Goal: Information Seeking & Learning: Check status

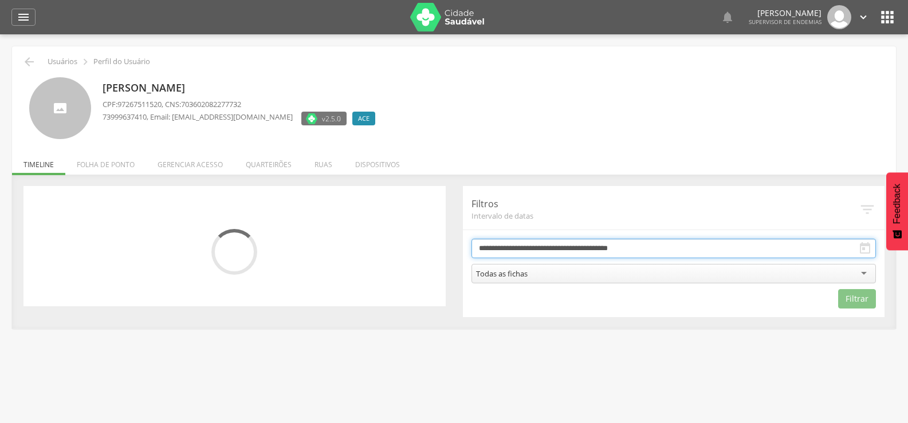
click at [514, 249] on input "**********" at bounding box center [673, 248] width 405 height 19
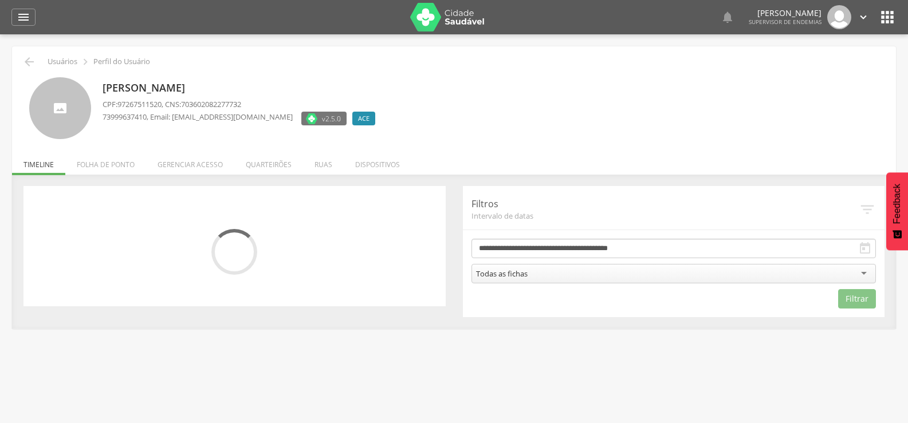
click at [845, 96] on div "Rosilene Alves Moreira Santos CPF: 97267511520 , CNS: 703602082277732 739996374…" at bounding box center [490, 108] width 776 height 62
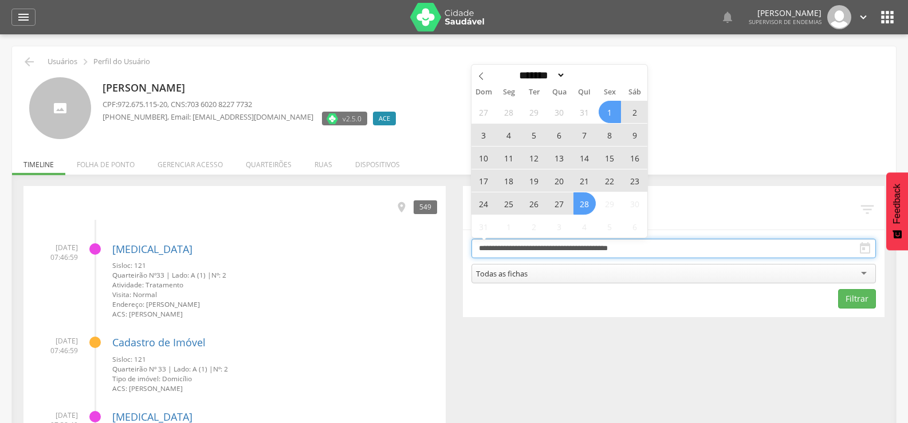
click at [648, 240] on input "**********" at bounding box center [673, 248] width 405 height 19
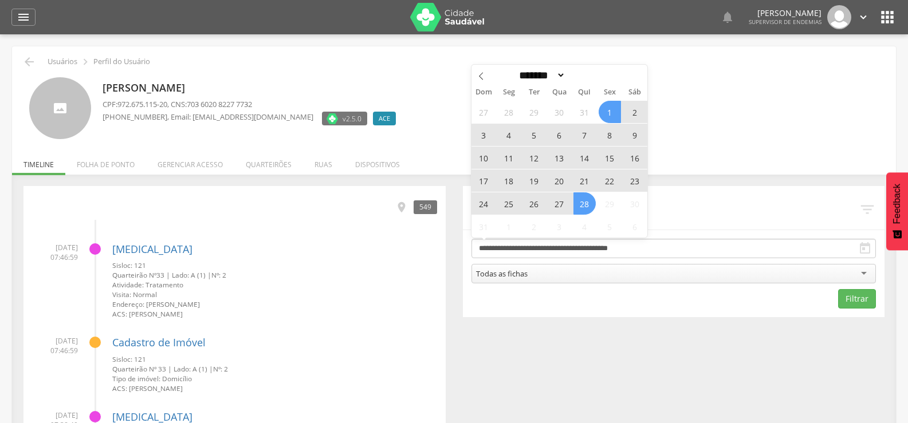
click at [558, 204] on span "27" at bounding box center [559, 203] width 22 height 22
type input "**********"
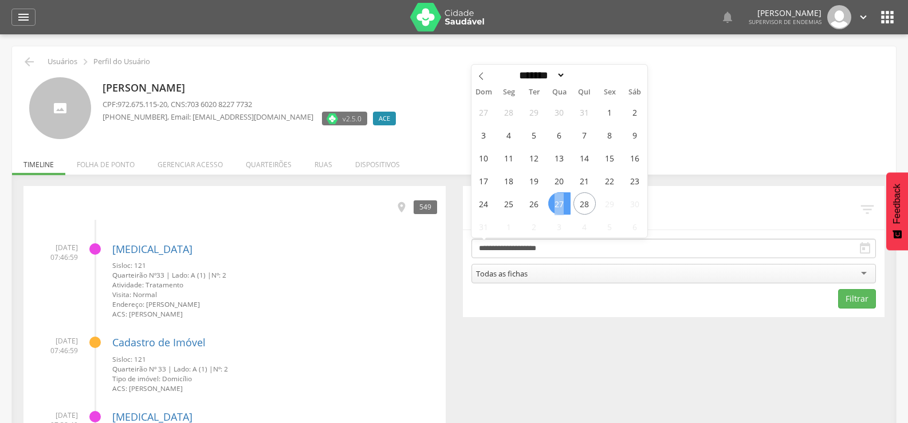
click at [558, 204] on span "27" at bounding box center [559, 203] width 22 height 22
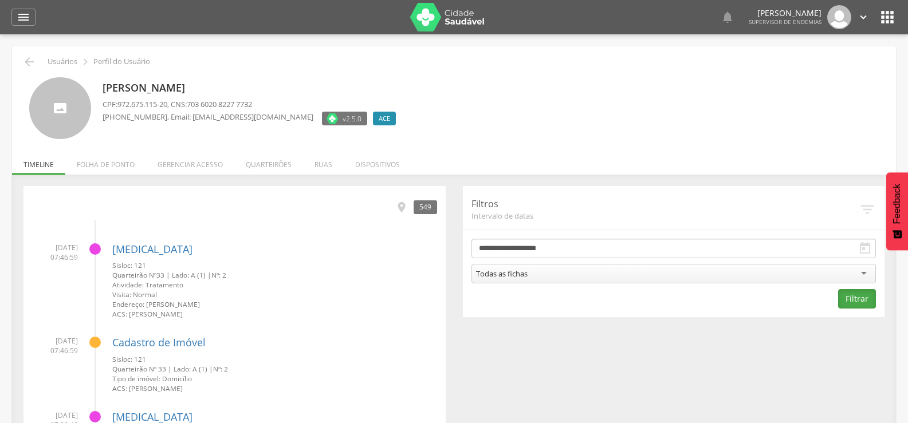
click at [859, 304] on button "Filtrar" at bounding box center [857, 298] width 38 height 19
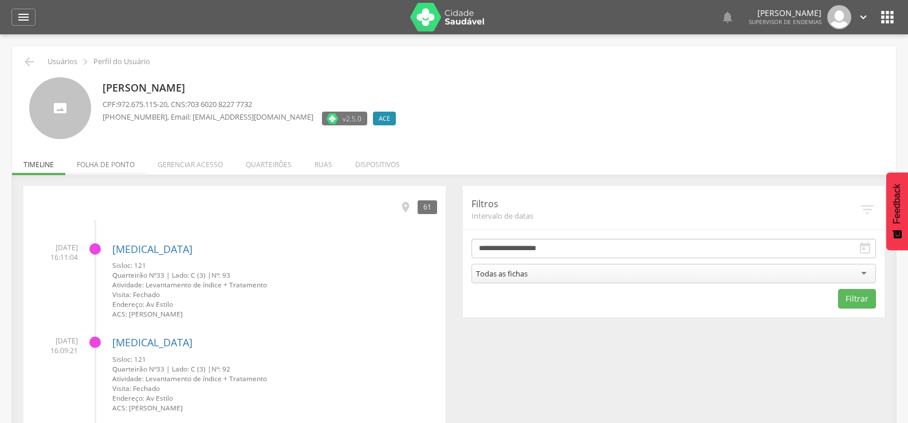
click at [112, 168] on li "Folha de ponto" at bounding box center [105, 161] width 81 height 27
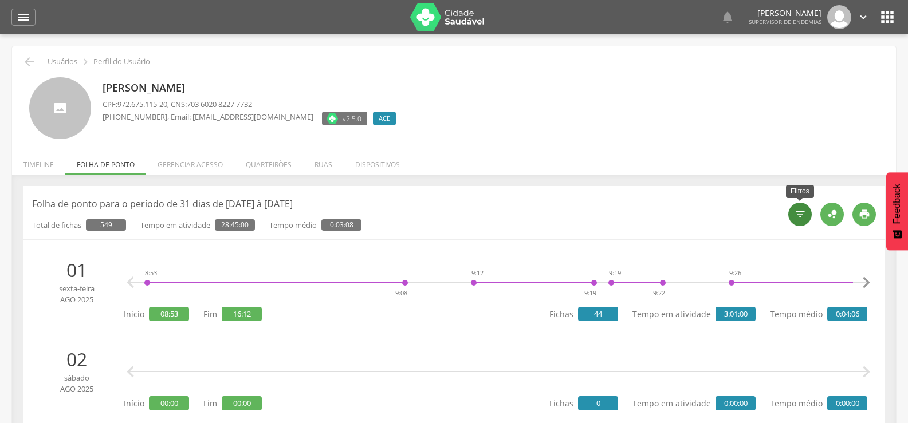
click at [800, 222] on div "" at bounding box center [799, 214] width 23 height 23
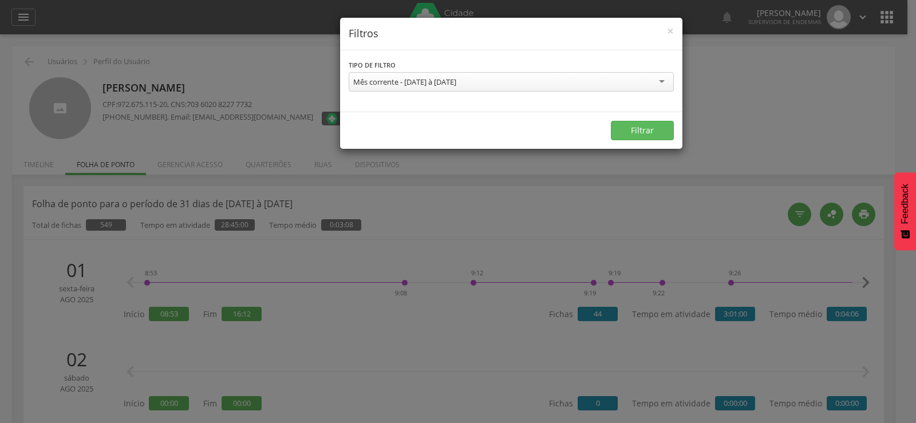
click at [491, 75] on div "Mês corrente - 01/08/2025 à 31/08/2025" at bounding box center [511, 81] width 325 height 19
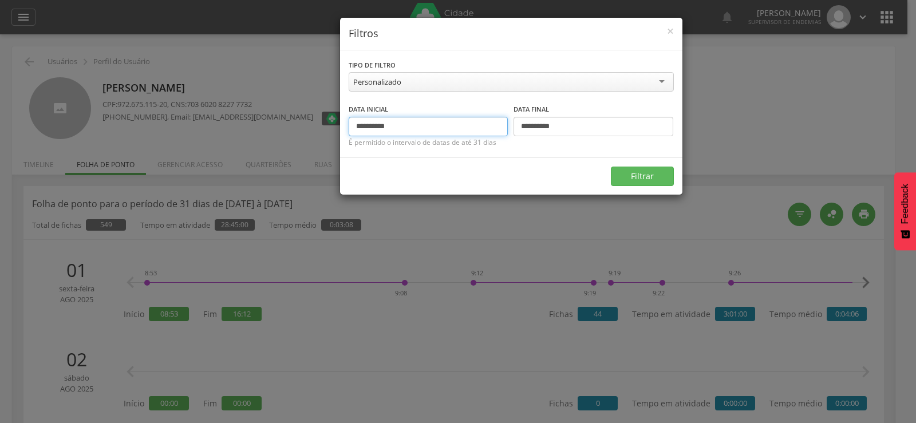
click at [365, 128] on input "**********" at bounding box center [429, 126] width 160 height 19
type input "**********"
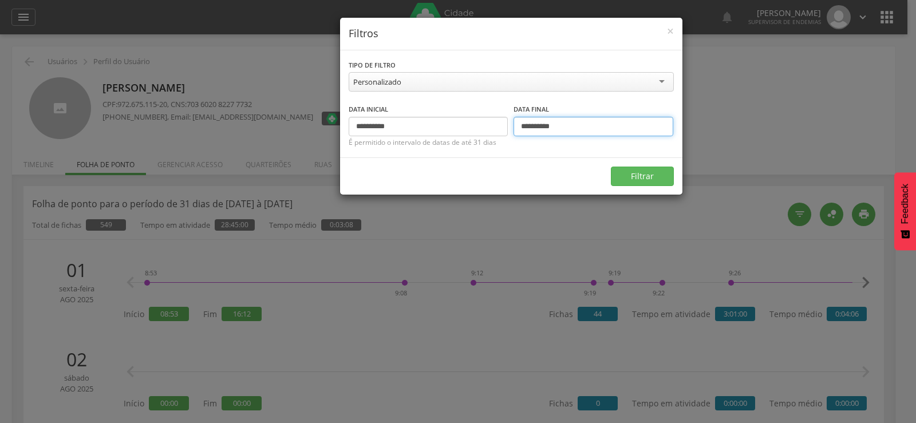
click at [526, 127] on input "**********" at bounding box center [594, 126] width 160 height 19
click at [530, 129] on input "**********" at bounding box center [594, 126] width 160 height 19
type input "**********"
click at [626, 173] on button "Filtrar" at bounding box center [642, 176] width 63 height 19
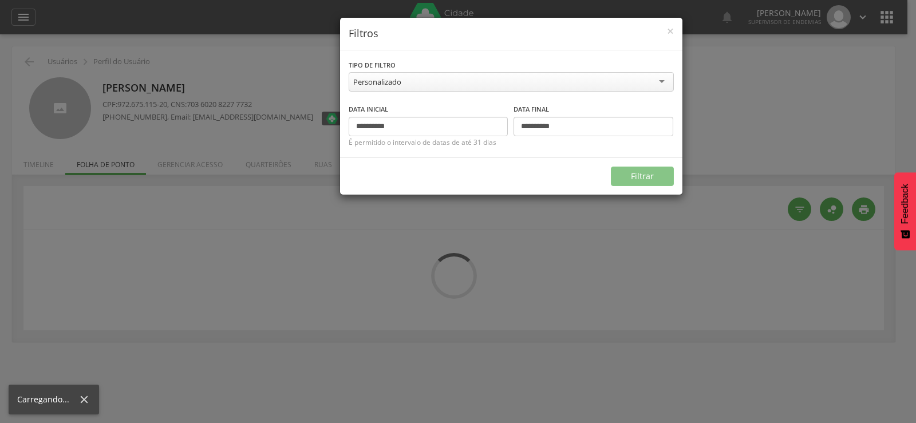
type input "**********"
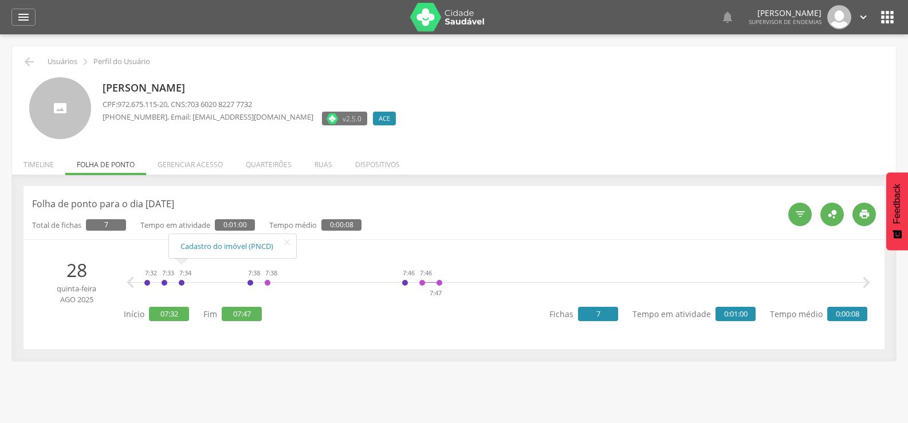
drag, startPoint x: 170, startPoint y: 281, endPoint x: 199, endPoint y: 281, distance: 29.2
click at [199, 281] on div "7:32 7:33 7:34 7:38 7:38 7:46 7:46 7:47 Cadastro do imóvel (PNCD)   " at bounding box center [498, 283] width 738 height 34
click at [866, 287] on icon "" at bounding box center [865, 282] width 23 height 23
click at [867, 286] on icon "" at bounding box center [865, 282] width 23 height 23
click at [867, 285] on icon "" at bounding box center [865, 282] width 23 height 23
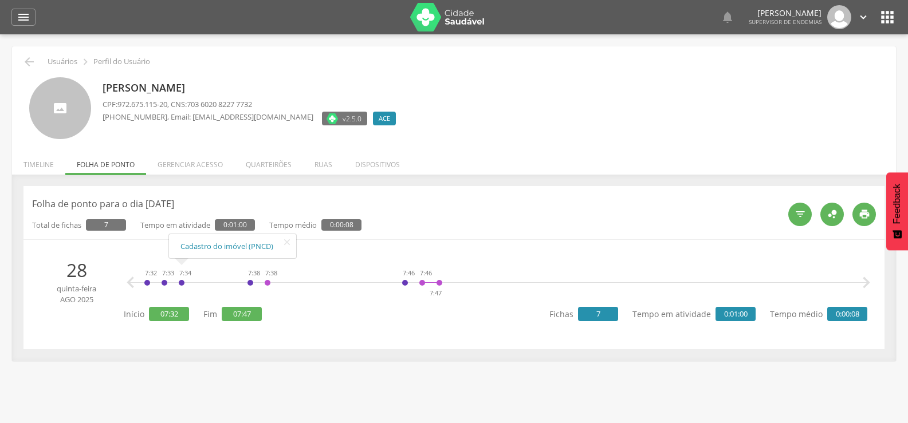
click at [867, 285] on icon "" at bounding box center [865, 282] width 23 height 23
drag, startPoint x: 136, startPoint y: 283, endPoint x: 223, endPoint y: 283, distance: 86.5
click at [223, 283] on div "7:32 7:33 7:34 7:38 7:38 7:46 7:46 7:47 Cadastro do imóvel (PNCD)   " at bounding box center [498, 283] width 738 height 34
click at [510, 387] on div " Usuários  Perfil do Usuário Rosilene Alves Moreira Santos CPF: 972.675.115-2…" at bounding box center [454, 245] width 908 height 423
click at [867, 281] on icon "" at bounding box center [865, 282] width 23 height 23
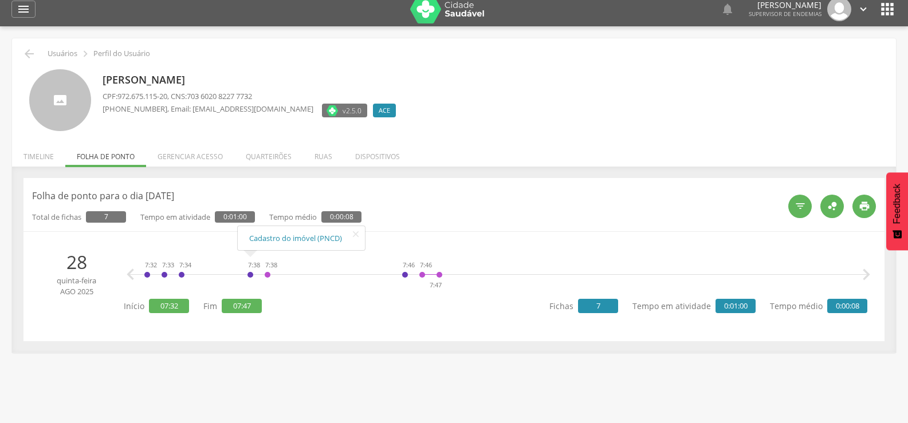
scroll to position [34, 0]
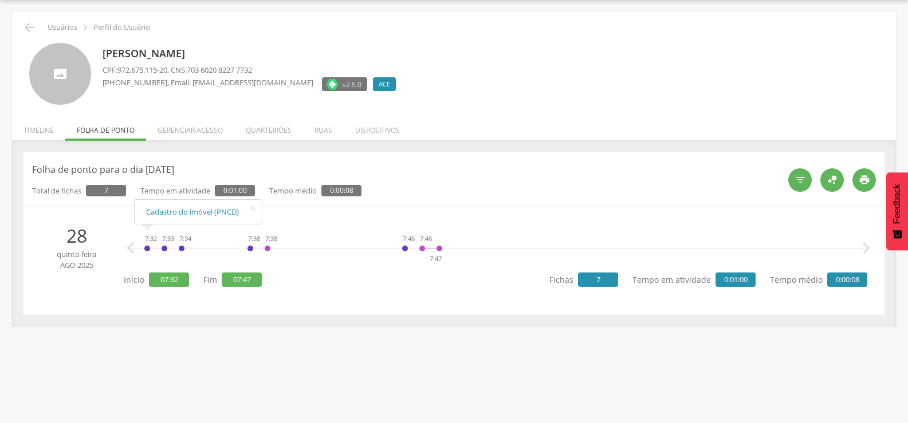
click at [147, 249] on div "7:32" at bounding box center [147, 248] width 7 height 34
click at [146, 246] on div "7:32" at bounding box center [147, 248] width 7 height 34
click at [167, 212] on link "Cadastro do imóvel (PNCD)" at bounding box center [198, 212] width 104 height 14
click at [269, 250] on div "7:38" at bounding box center [267, 248] width 7 height 34
click at [282, 209] on link "[MEDICAL_DATA]" at bounding box center [300, 212] width 69 height 14
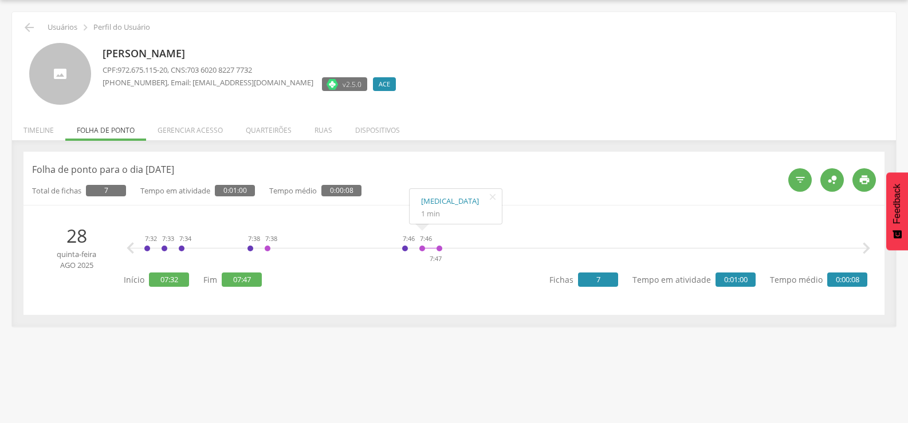
click at [865, 248] on icon "" at bounding box center [865, 248] width 23 height 23
click at [421, 249] on div "7:46 7:47" at bounding box center [431, 248] width 24 height 34
click at [424, 202] on link "[MEDICAL_DATA]" at bounding box center [455, 201] width 69 height 14
click at [127, 249] on icon "" at bounding box center [130, 248] width 23 height 23
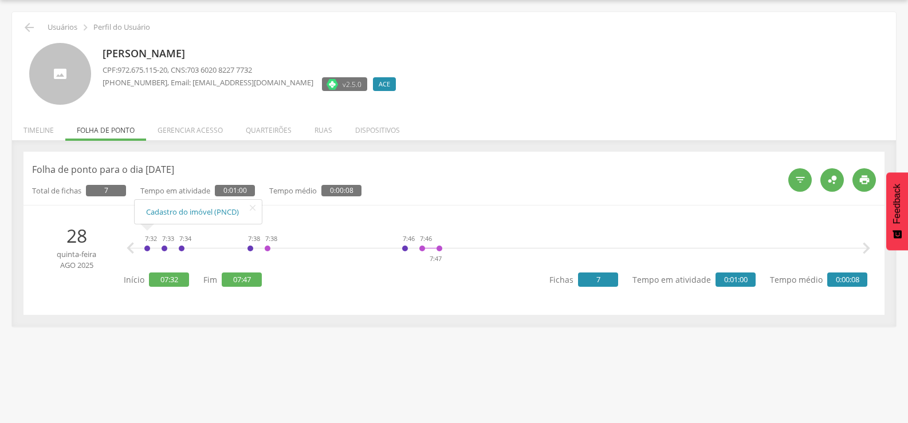
click at [145, 251] on div "7:32" at bounding box center [147, 248] width 7 height 34
click at [173, 214] on link "Cadastro do imóvel (PNCD)" at bounding box center [198, 212] width 104 height 14
click at [305, 170] on p "Folha de ponto para o dia 28/08/2025" at bounding box center [405, 169] width 747 height 13
click at [128, 247] on icon "" at bounding box center [130, 248] width 23 height 23
click at [604, 88] on div "Rosilene Alves Moreira Santos CPF: 972.675.115-20 , CNS: 703 6020 8227 7732 (73…" at bounding box center [490, 74] width 776 height 62
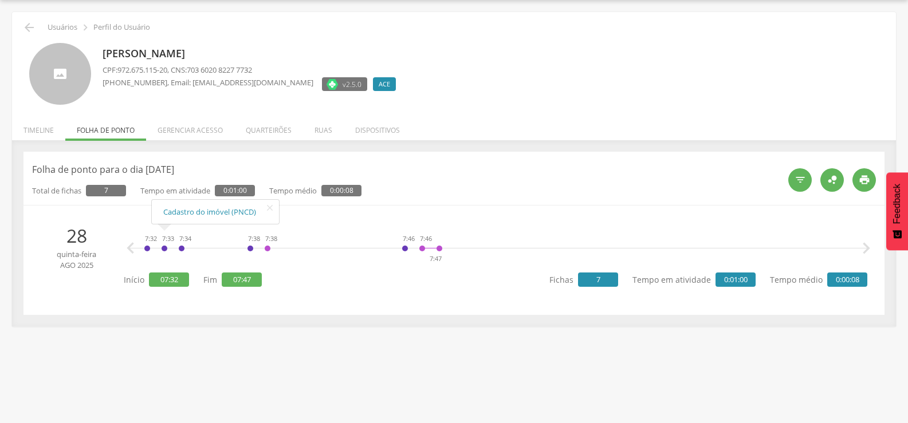
click at [863, 242] on icon "" at bounding box center [865, 248] width 23 height 23
click at [284, 126] on li "Quarteirões" at bounding box center [268, 127] width 69 height 27
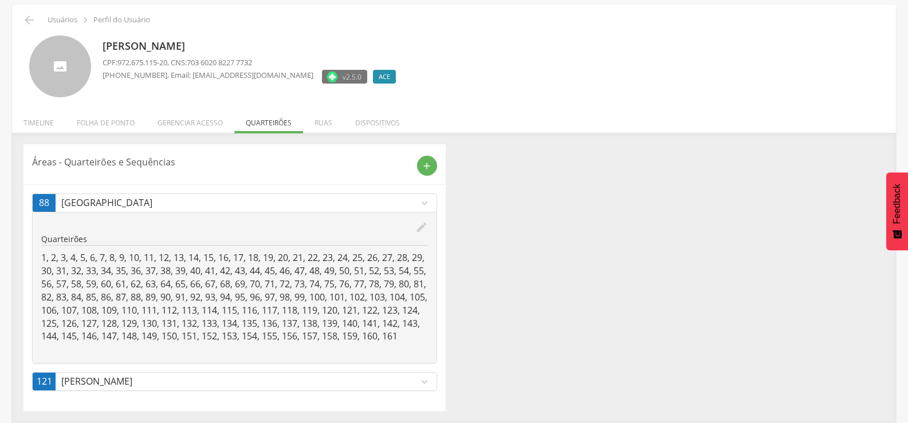
scroll to position [55, 0]
click at [350, 107] on li "Dispositivos" at bounding box center [378, 120] width 68 height 27
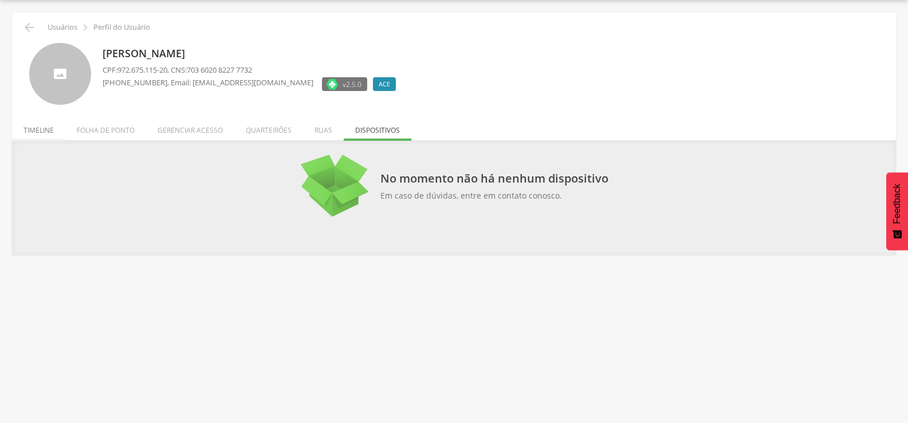
click at [42, 124] on li "Timeline" at bounding box center [38, 127] width 53 height 27
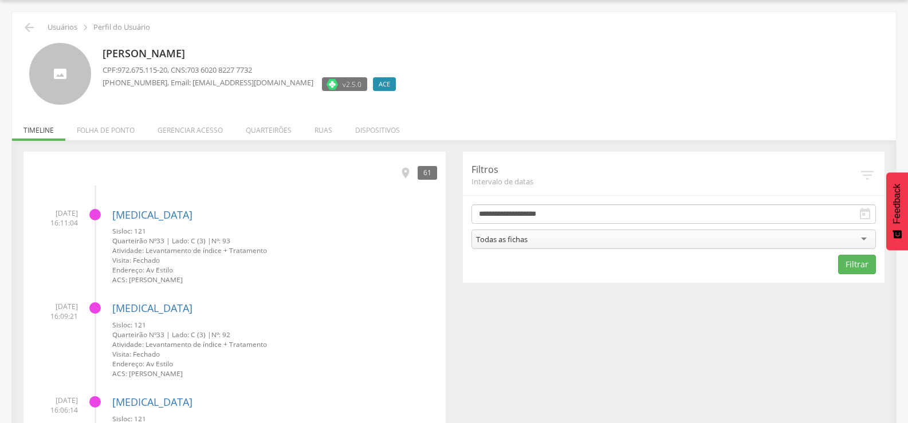
scroll to position [55, 0]
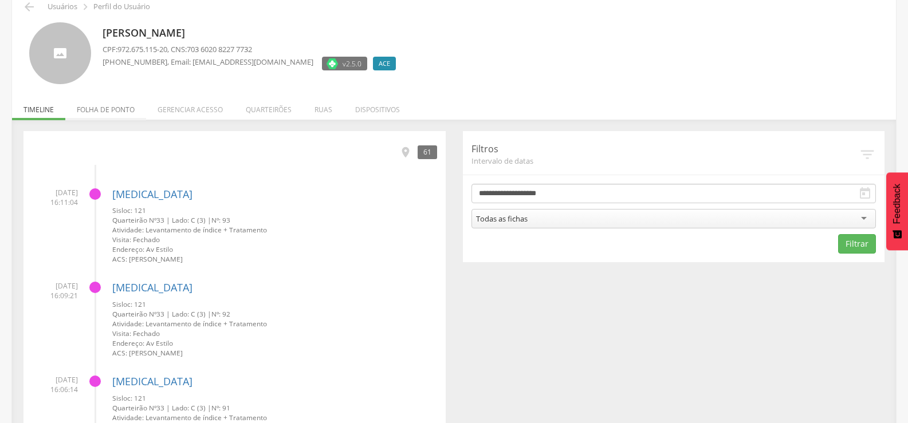
click at [109, 109] on li "Folha de ponto" at bounding box center [105, 106] width 81 height 27
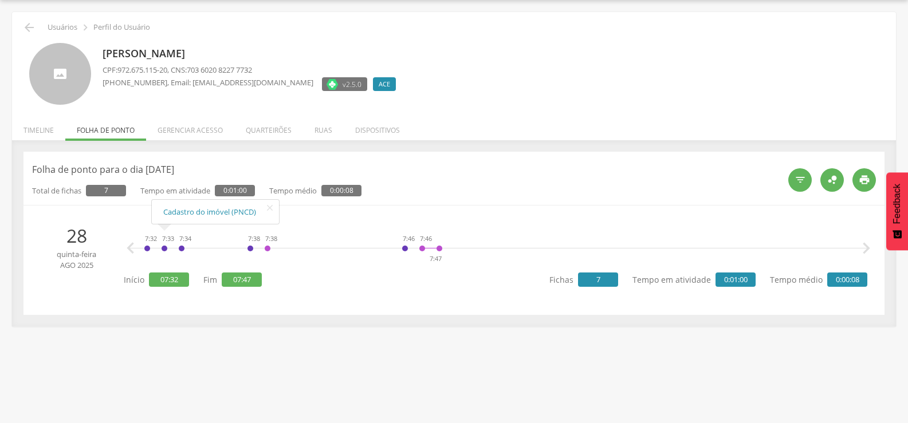
scroll to position [34, 0]
click at [866, 249] on icon "" at bounding box center [865, 248] width 23 height 23
click at [424, 248] on div at bounding box center [430, 239] width 17 height 17
click at [430, 202] on link "[MEDICAL_DATA]" at bounding box center [455, 201] width 69 height 14
click at [37, 313] on div "Folha de ponto para o dia 28/08/2025 Total de fichas 7 Tempo em atividade 0:01:…" at bounding box center [453, 233] width 861 height 163
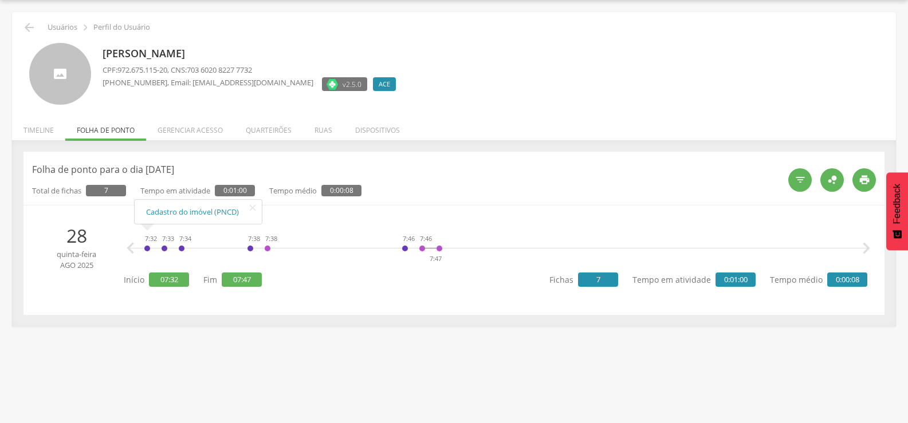
click at [412, 152] on div "Folha de ponto para o dia 28/08/2025 Total de fichas 7 Tempo em atividade 0:01:…" at bounding box center [453, 233] width 861 height 163
click at [345, 348] on div " Usuários  Perfil do Usuário Rosilene Alves Moreira Santos CPF: 972.675.115-2…" at bounding box center [454, 211] width 908 height 423
click at [865, 245] on icon "" at bounding box center [865, 248] width 23 height 23
click at [127, 243] on icon "" at bounding box center [130, 248] width 23 height 23
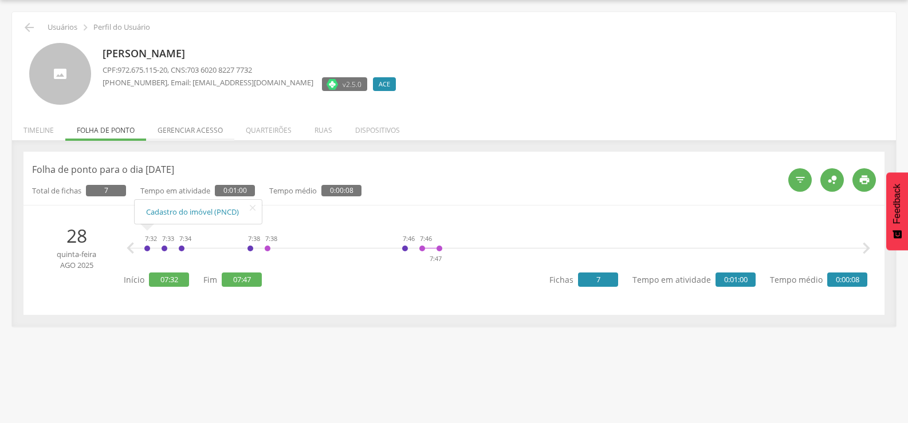
click at [177, 124] on li "Gerenciar acesso" at bounding box center [190, 127] width 88 height 27
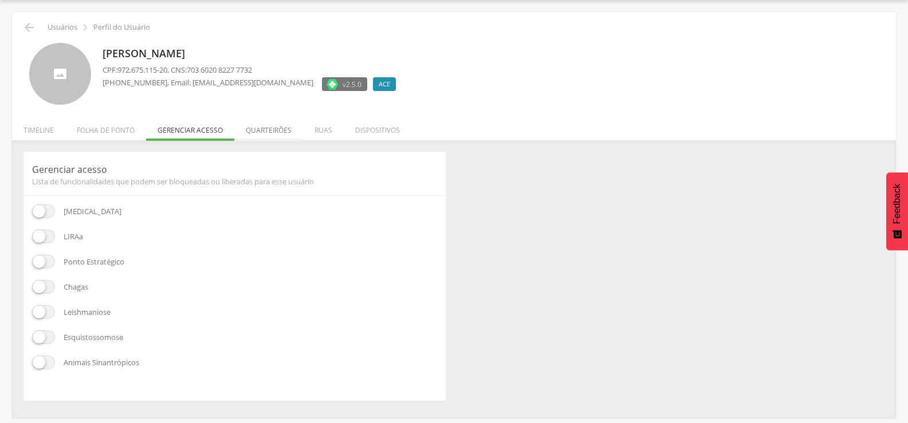
click at [259, 130] on li "Quarteirões" at bounding box center [268, 127] width 69 height 27
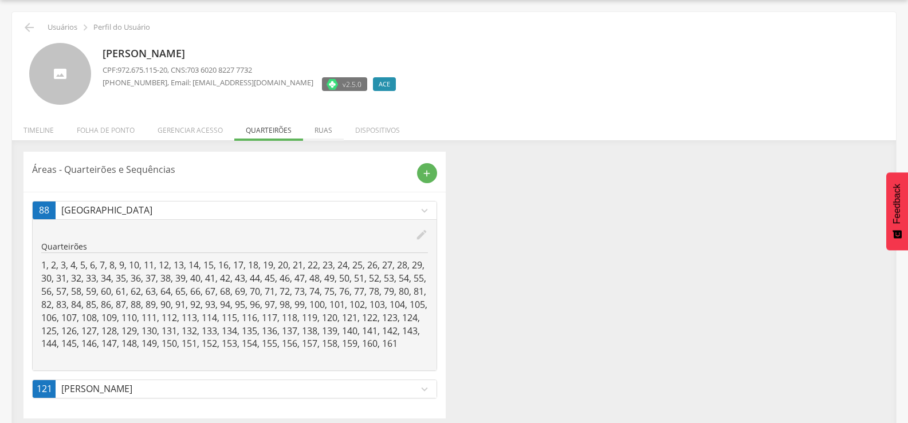
click at [322, 132] on li "Ruas" at bounding box center [323, 127] width 41 height 27
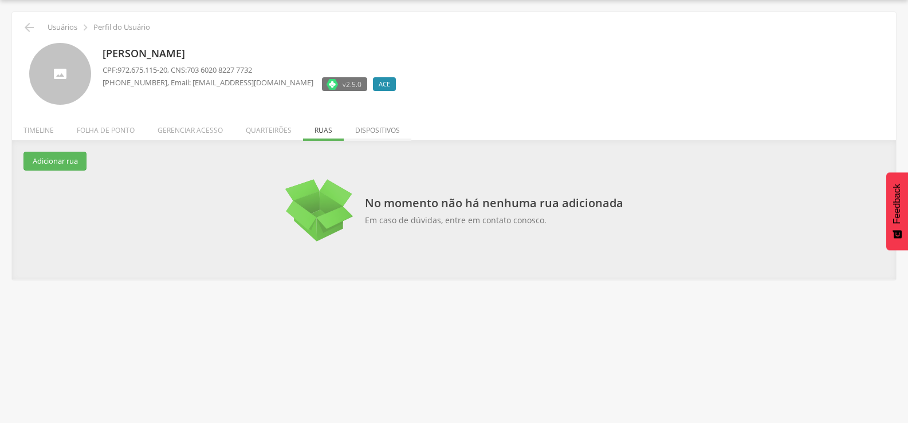
click at [380, 134] on li "Dispositivos" at bounding box center [378, 127] width 68 height 27
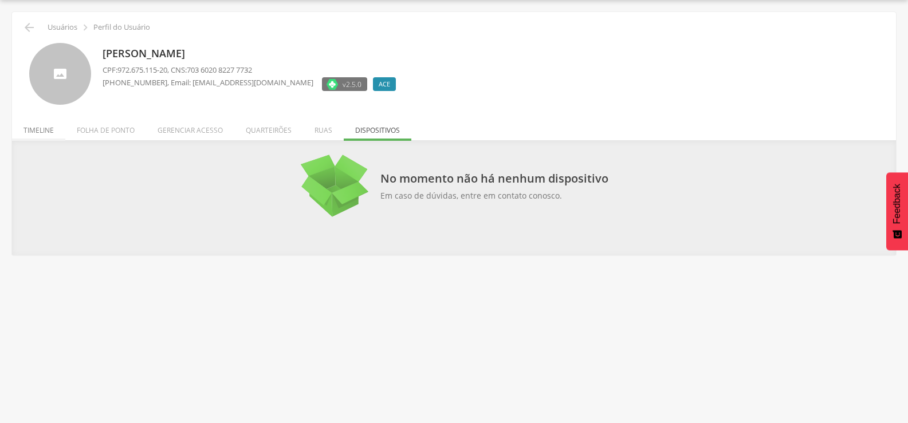
click at [37, 127] on li "Timeline" at bounding box center [38, 127] width 53 height 27
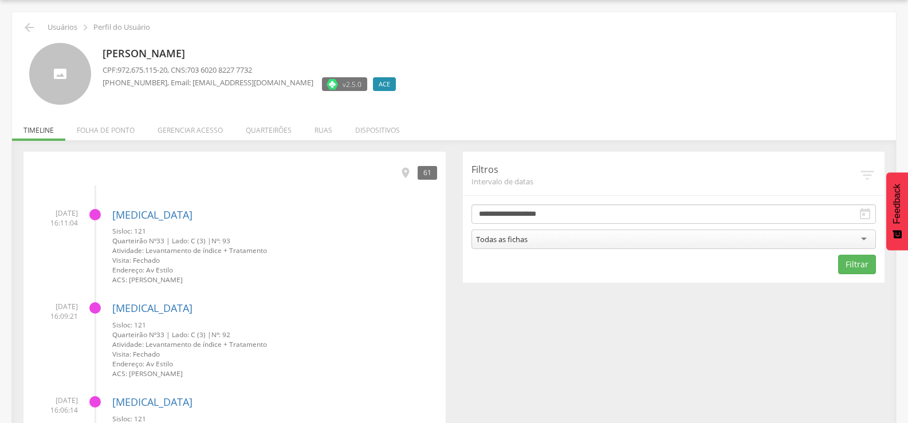
click at [76, 31] on p "Usuários" at bounding box center [63, 27] width 30 height 9
click at [48, 23] on p "Usuários" at bounding box center [63, 27] width 30 height 9
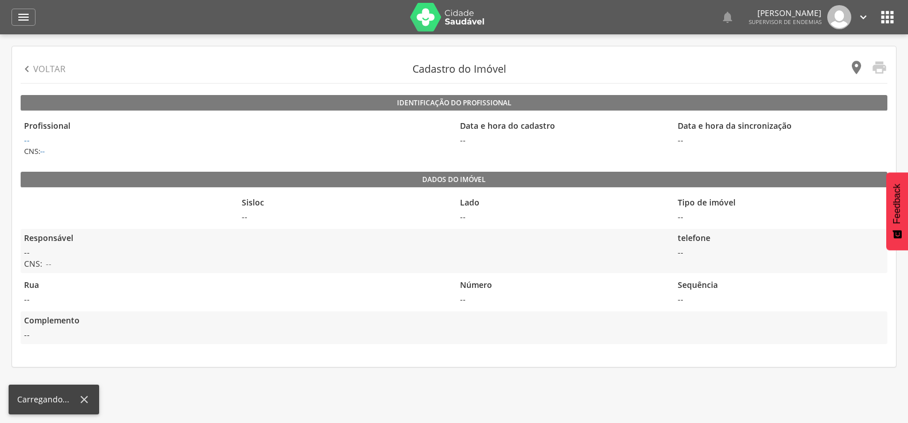
click at [859, 71] on icon "" at bounding box center [856, 68] width 16 height 16
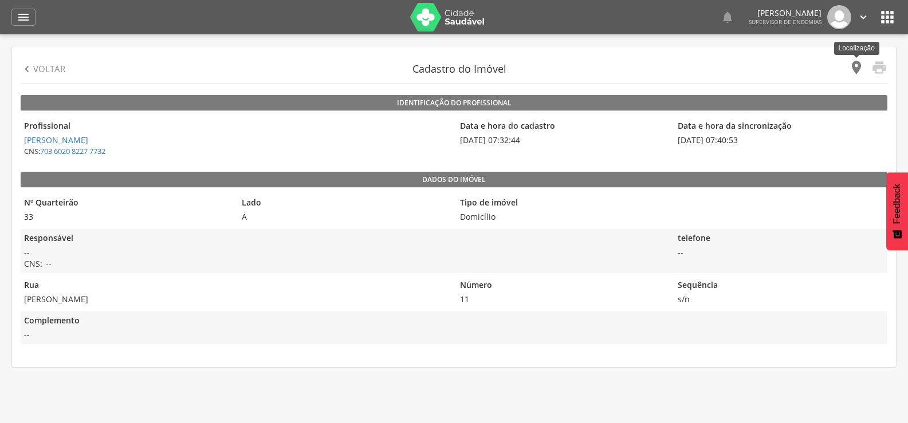
click at [849, 64] on icon "" at bounding box center [856, 68] width 16 height 16
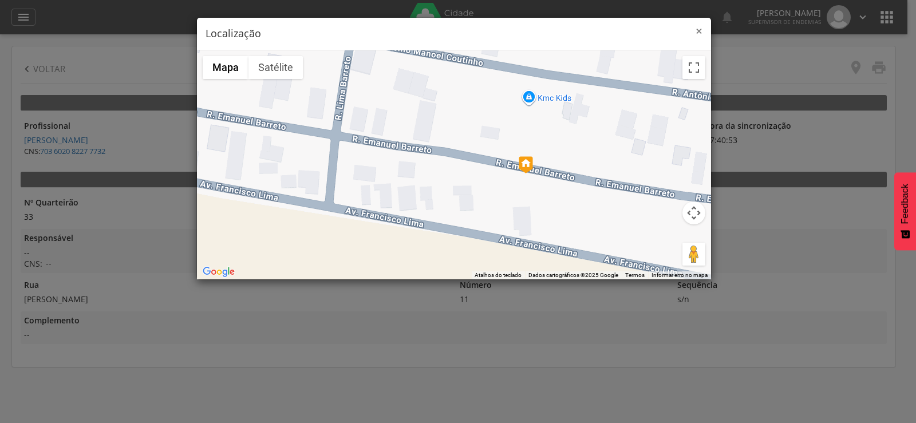
click at [700, 27] on span "×" at bounding box center [699, 31] width 7 height 16
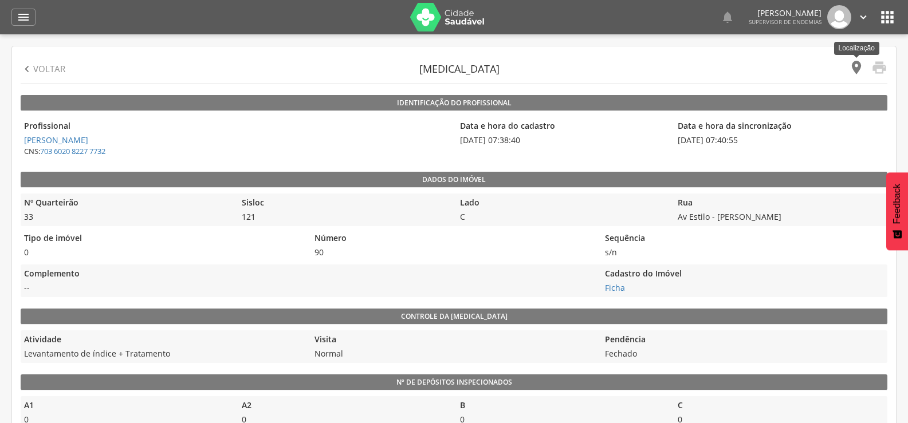
click at [849, 65] on icon "" at bounding box center [856, 68] width 16 height 16
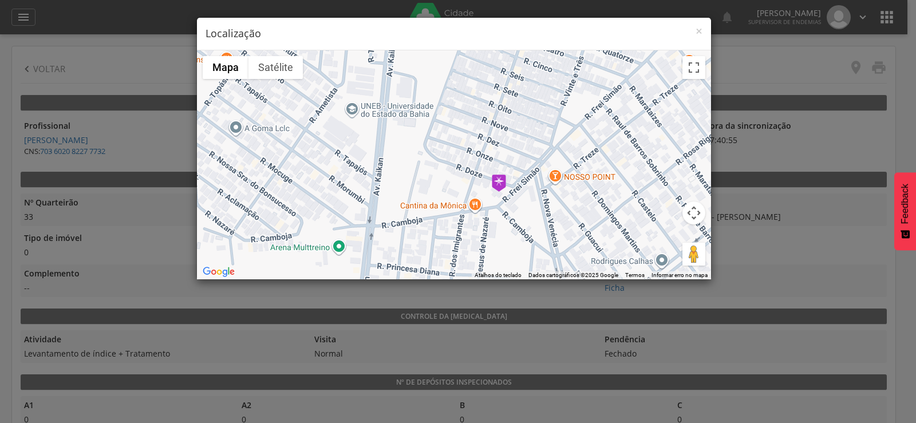
drag, startPoint x: 553, startPoint y: 127, endPoint x: 541, endPoint y: 198, distance: 72.0
click at [541, 198] on div at bounding box center [454, 164] width 514 height 229
click at [696, 31] on span "×" at bounding box center [699, 31] width 7 height 16
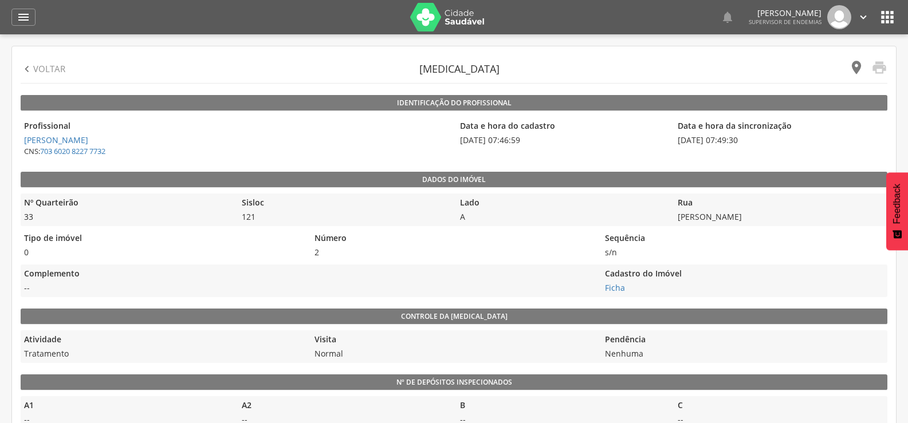
click at [853, 60] on icon "" at bounding box center [856, 68] width 16 height 16
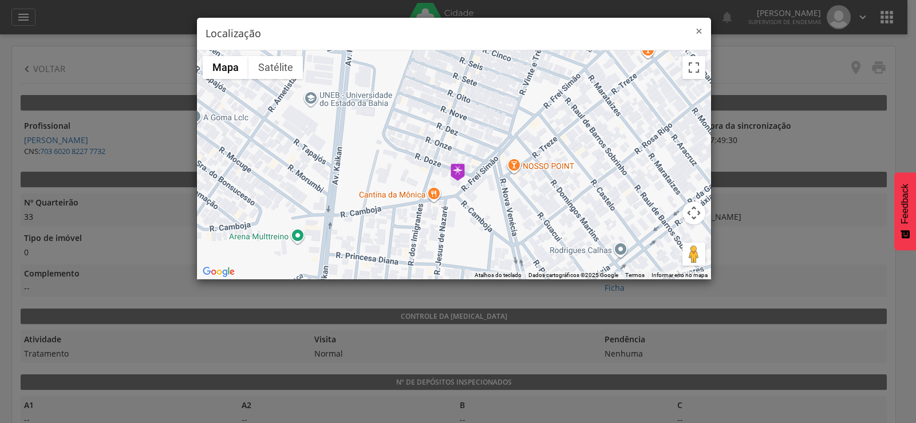
click at [699, 32] on span "×" at bounding box center [699, 31] width 7 height 16
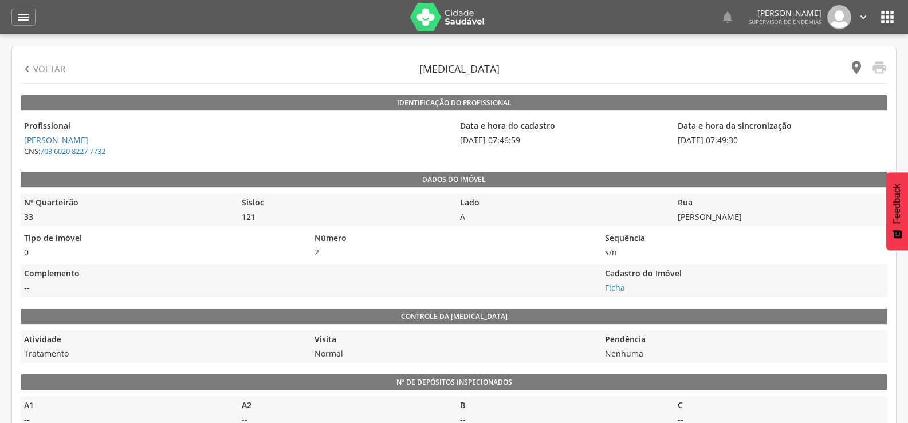
click at [857, 68] on icon "" at bounding box center [856, 68] width 16 height 16
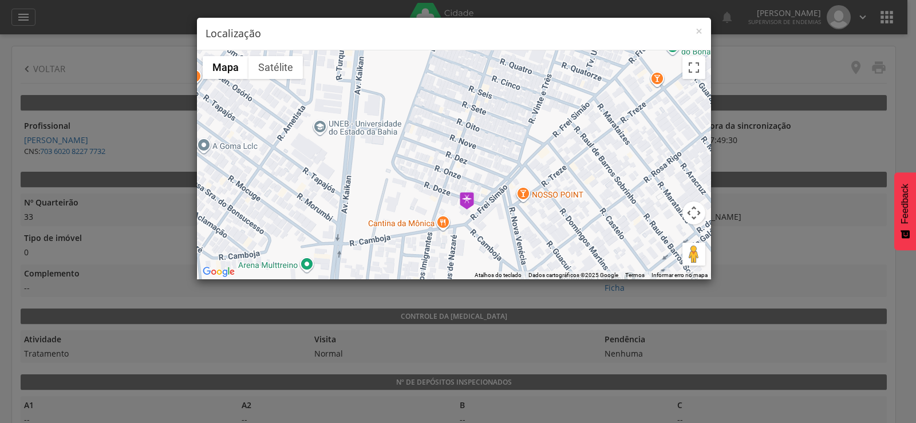
drag, startPoint x: 590, startPoint y: 217, endPoint x: 506, endPoint y: 232, distance: 85.6
click at [506, 232] on div at bounding box center [454, 164] width 514 height 229
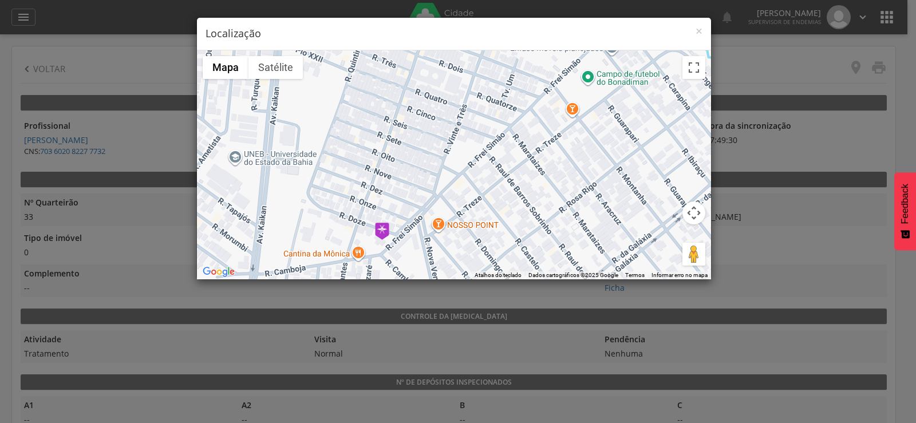
drag, startPoint x: 506, startPoint y: 221, endPoint x: 420, endPoint y: 251, distance: 91.1
click at [420, 251] on div at bounding box center [454, 164] width 514 height 229
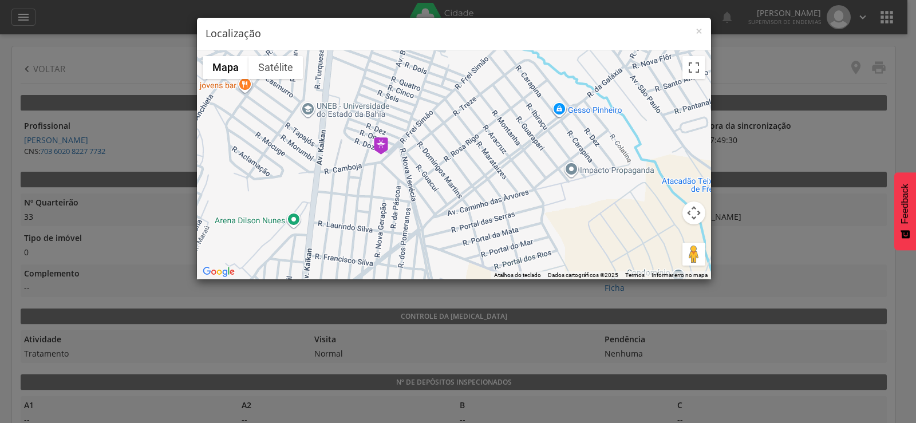
drag, startPoint x: 404, startPoint y: 259, endPoint x: 384, endPoint y: 177, distance: 84.7
click at [384, 177] on div at bounding box center [454, 164] width 514 height 229
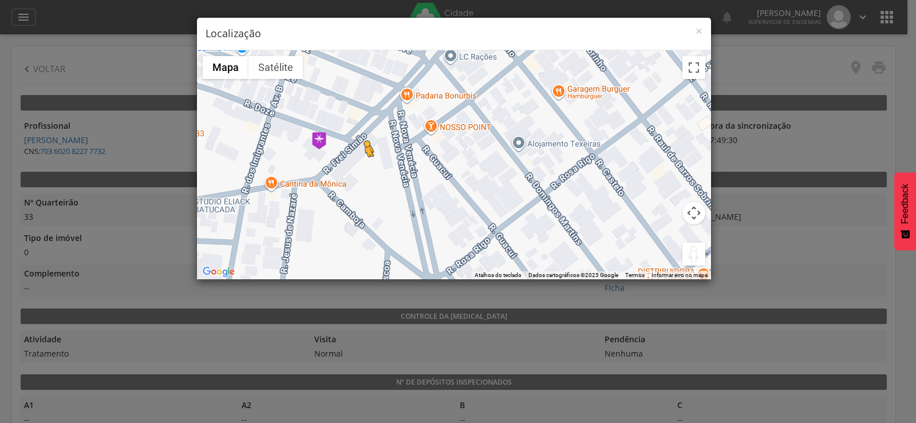
drag, startPoint x: 687, startPoint y: 250, endPoint x: 326, endPoint y: 150, distance: 374.4
click at [327, 150] on div "Pressione as teclas Alt + Enter para ativar o recurso de arrastar com o teclado…" at bounding box center [454, 164] width 514 height 229
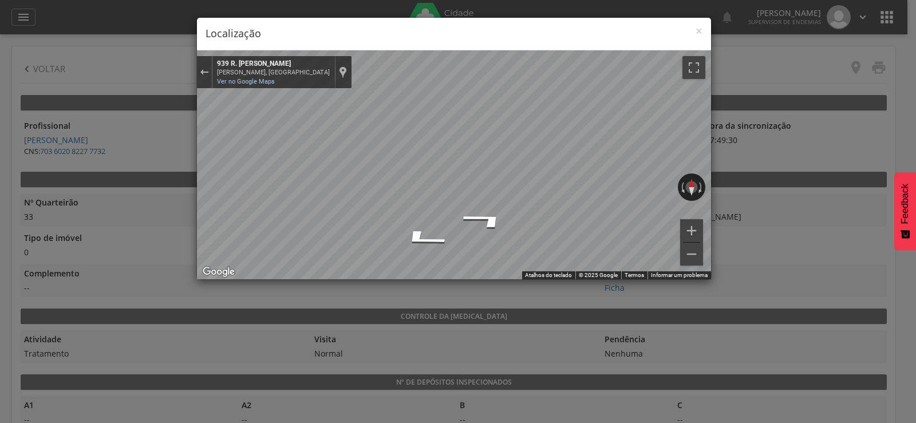
click at [315, 153] on div "← Mover para a esquerda → Mover para a direita ↑ Mover para cima ↓ Mover para b…" at bounding box center [454, 164] width 514 height 229
drag, startPoint x: 326, startPoint y: 150, endPoint x: 189, endPoint y: 186, distance: 141.9
click at [188, 186] on div "× Localização ← Mover para a esquerda → Mover para a direita ↑ Mover para cima …" at bounding box center [458, 211] width 916 height 423
click at [27, 234] on div "× Localização ← Mover para a esquerda → Mover para a direita ↑ Mover para cima …" at bounding box center [458, 211] width 916 height 423
click at [76, 240] on div "× Localização ← Mover para a esquerda → Mover para a direita ↑ Mover para cima …" at bounding box center [458, 211] width 916 height 423
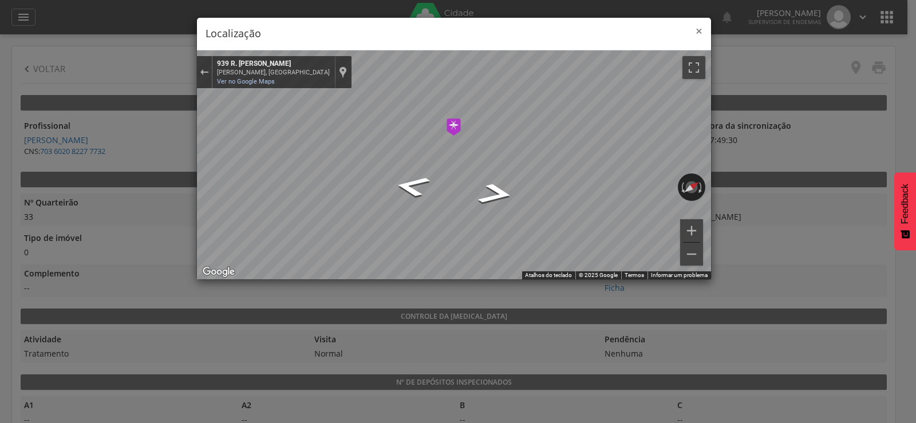
click at [701, 33] on span "×" at bounding box center [699, 31] width 7 height 16
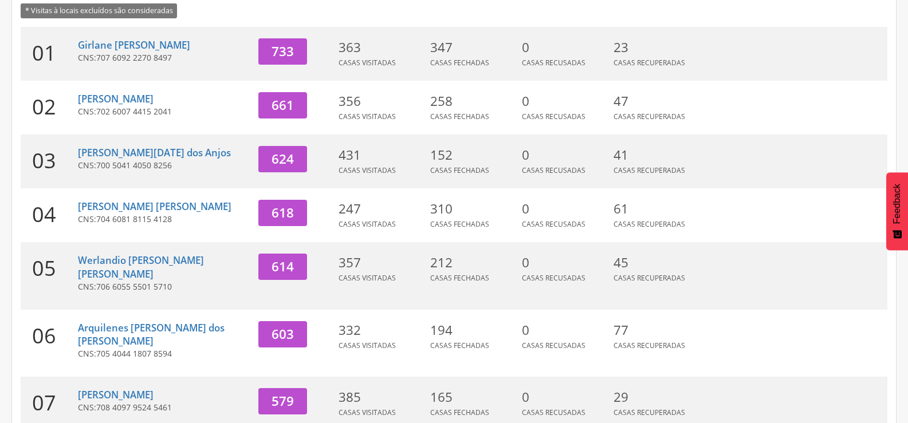
scroll to position [229, 0]
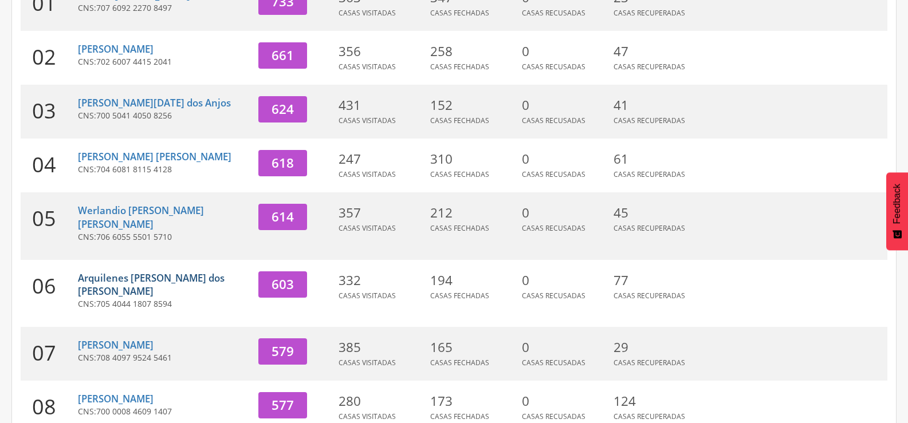
click at [137, 271] on link "Arquilenes [PERSON_NAME] dos [PERSON_NAME]" at bounding box center [151, 284] width 147 height 27
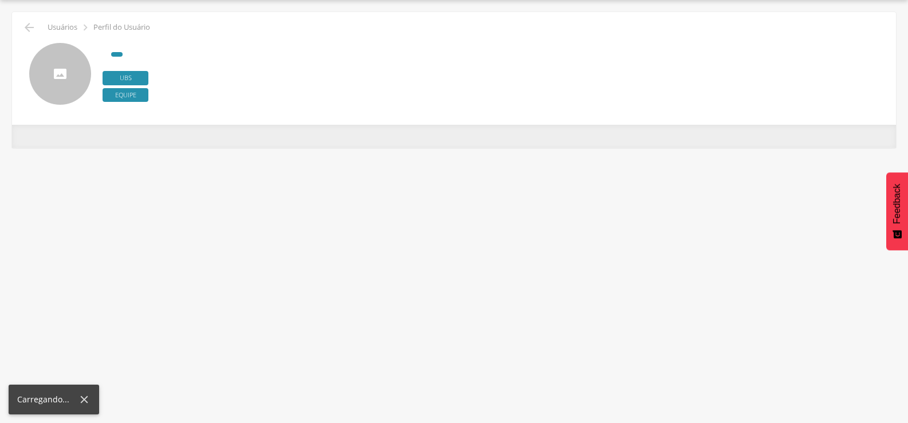
scroll to position [34, 0]
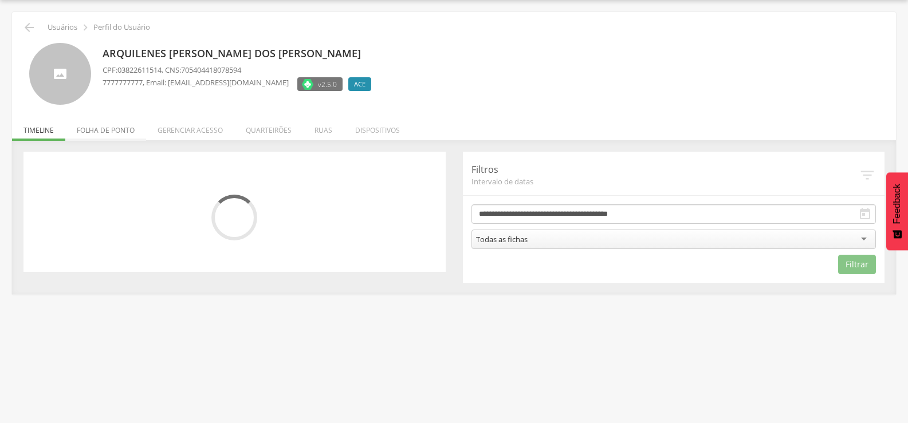
click at [127, 131] on li "Folha de ponto" at bounding box center [105, 127] width 81 height 27
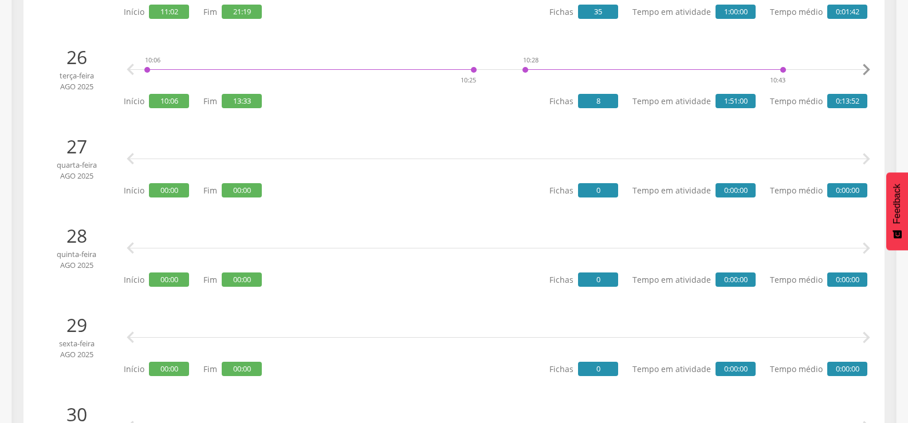
scroll to position [2389, 0]
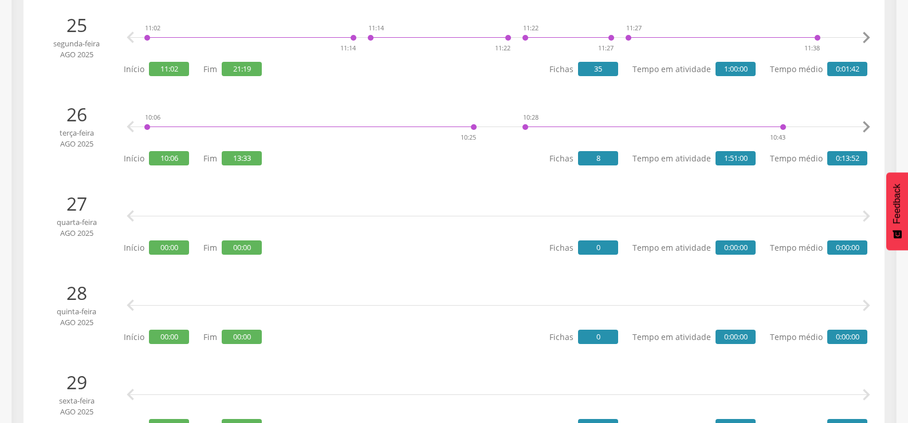
click at [866, 215] on icon "" at bounding box center [865, 216] width 23 height 23
click at [127, 127] on icon "" at bounding box center [130, 127] width 23 height 23
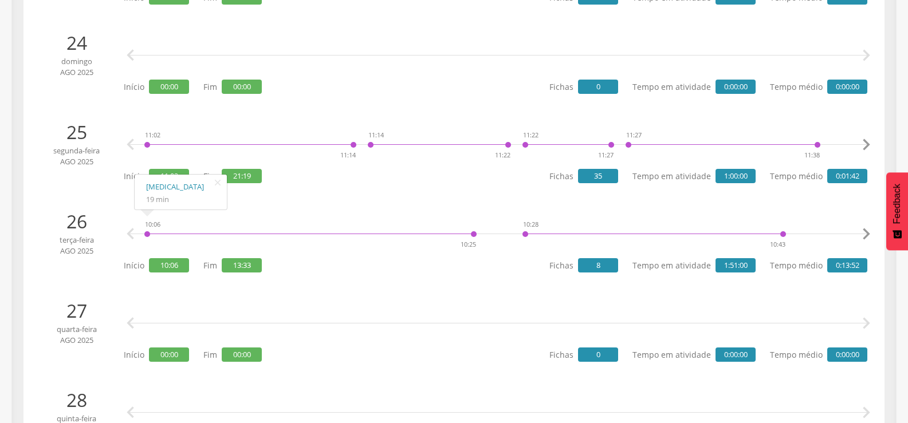
scroll to position [2274, 0]
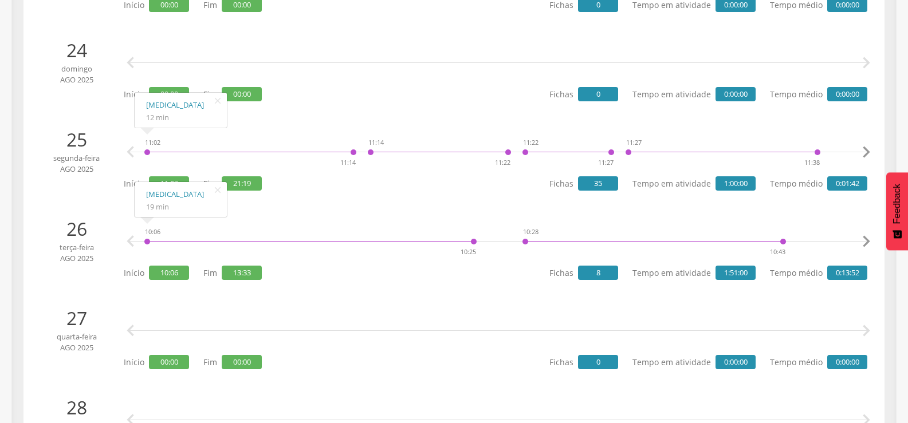
click at [125, 153] on icon "" at bounding box center [130, 152] width 23 height 23
click at [867, 238] on icon "" at bounding box center [865, 241] width 23 height 23
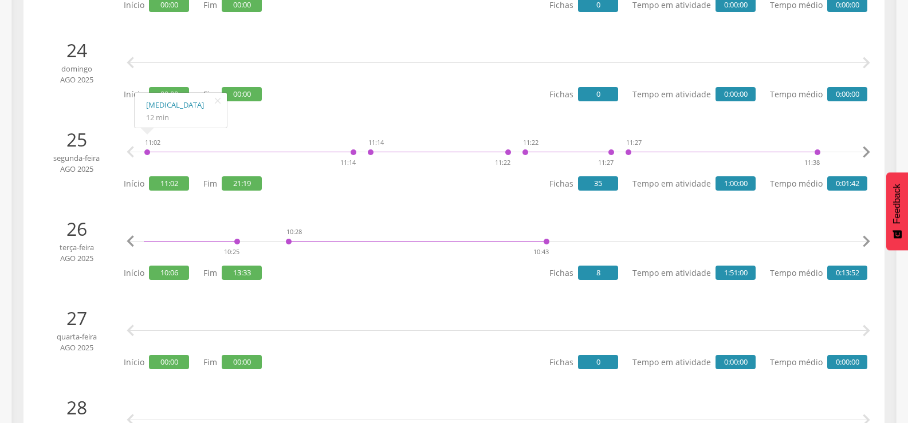
click at [867, 238] on icon "" at bounding box center [865, 241] width 23 height 23
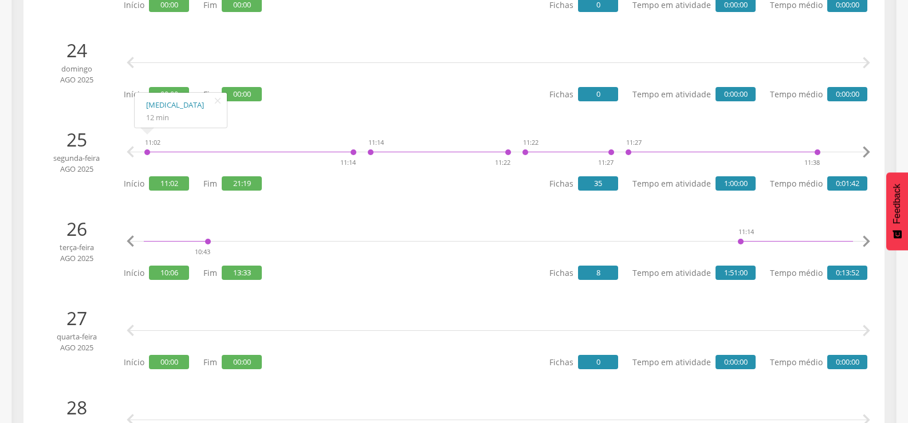
click at [867, 238] on icon "" at bounding box center [865, 241] width 23 height 23
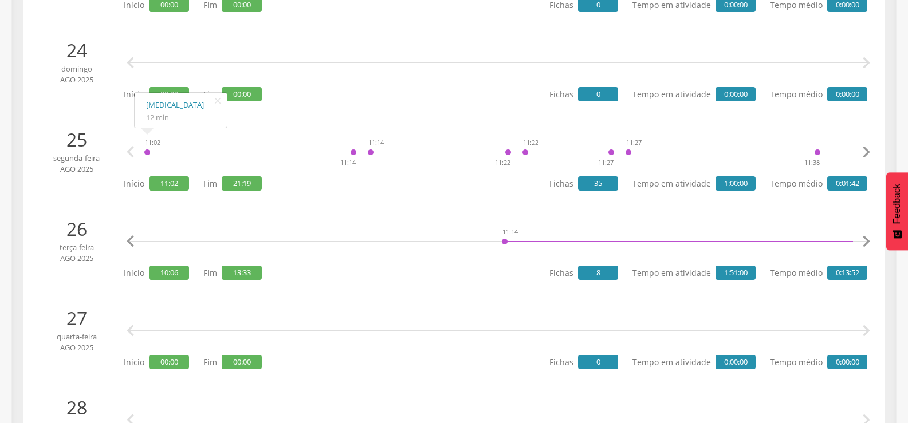
click at [867, 238] on icon "" at bounding box center [865, 241] width 23 height 23
click at [141, 242] on icon "" at bounding box center [130, 241] width 23 height 23
click at [135, 242] on icon "" at bounding box center [130, 241] width 23 height 23
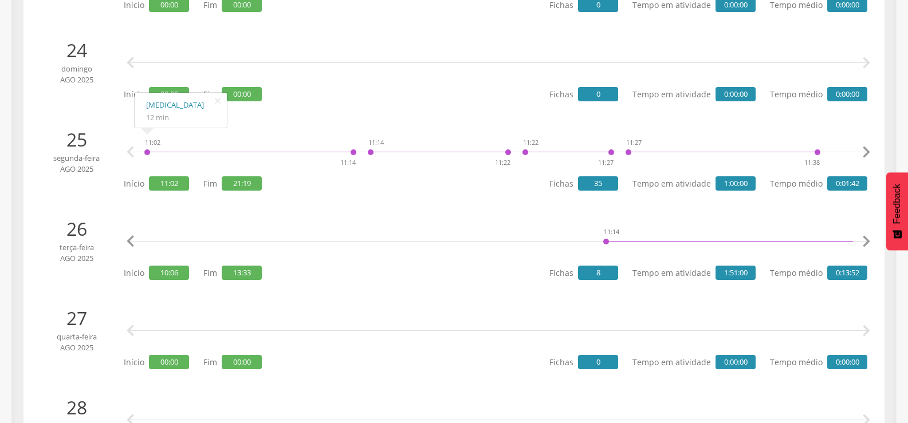
click at [135, 242] on icon "" at bounding box center [130, 241] width 23 height 23
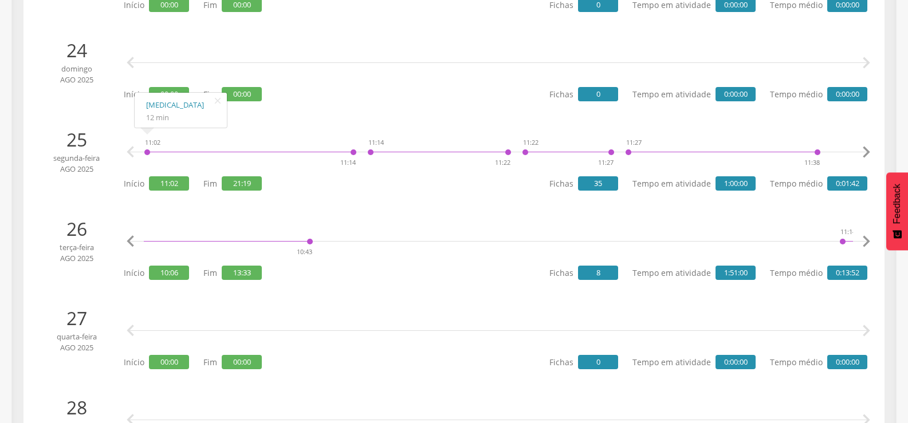
click at [135, 242] on icon "" at bounding box center [130, 241] width 23 height 23
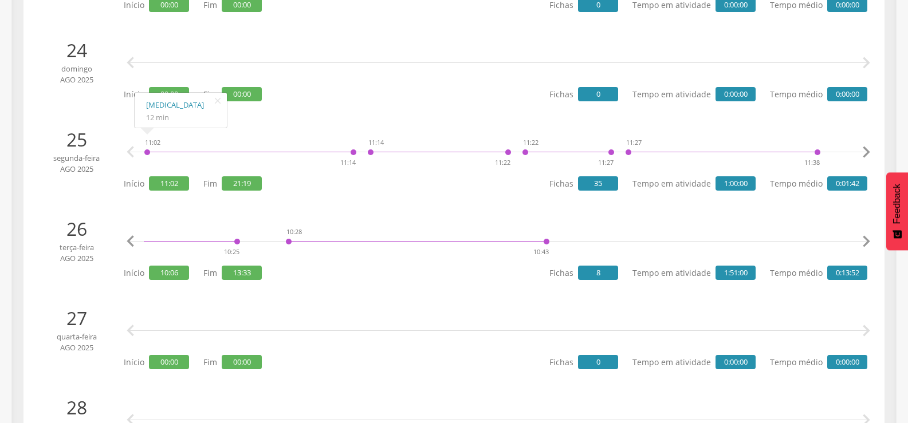
click at [135, 242] on icon "" at bounding box center [130, 241] width 23 height 23
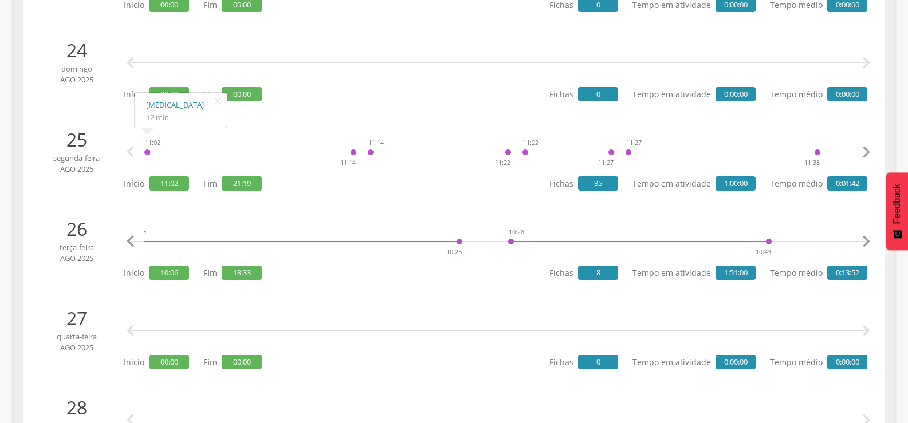
scroll to position [0, 0]
click at [135, 242] on icon "" at bounding box center [130, 241] width 23 height 23
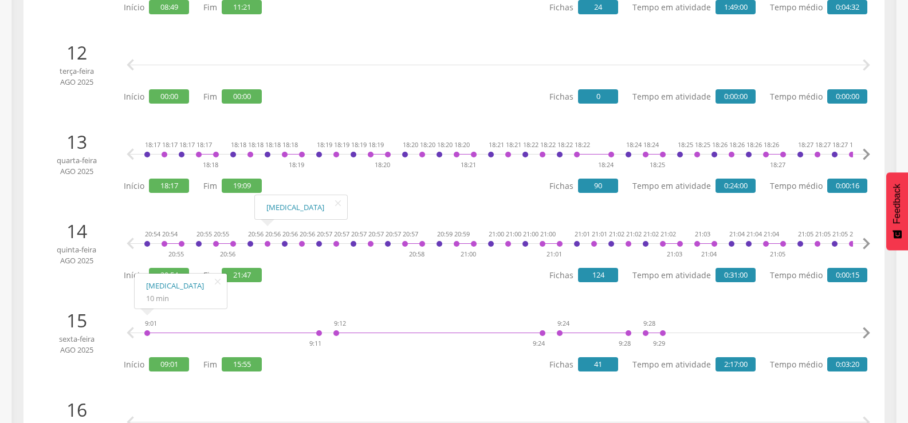
scroll to position [1186, 0]
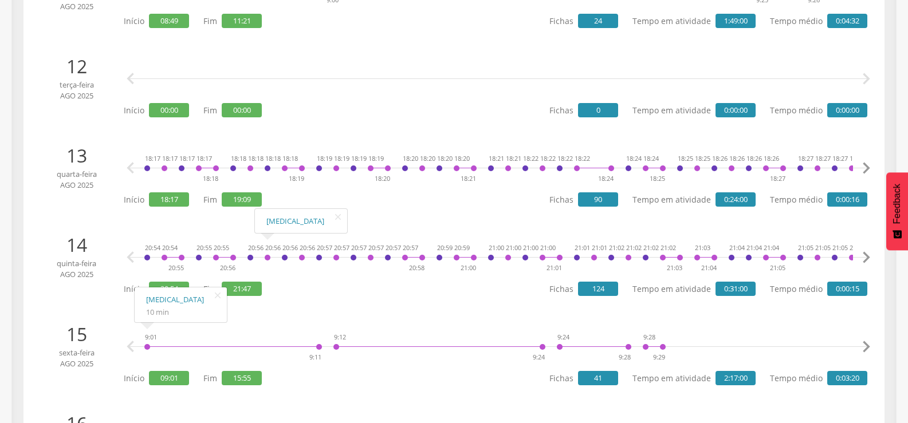
click at [128, 165] on icon "" at bounding box center [130, 168] width 23 height 23
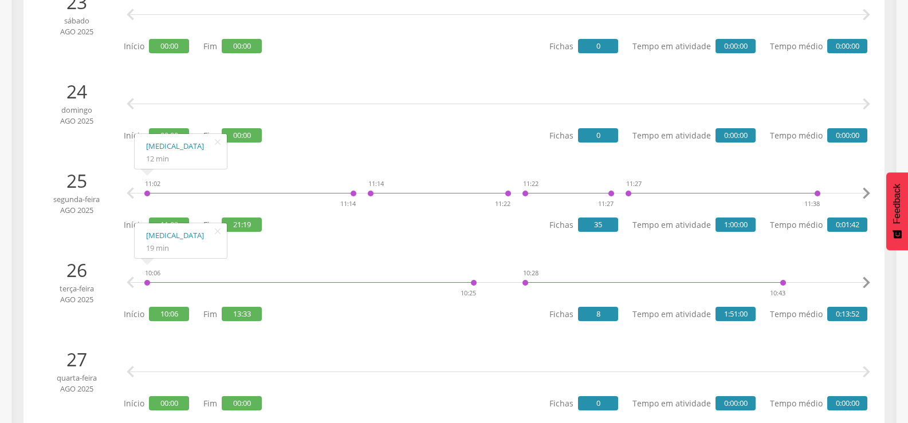
scroll to position [2348, 0]
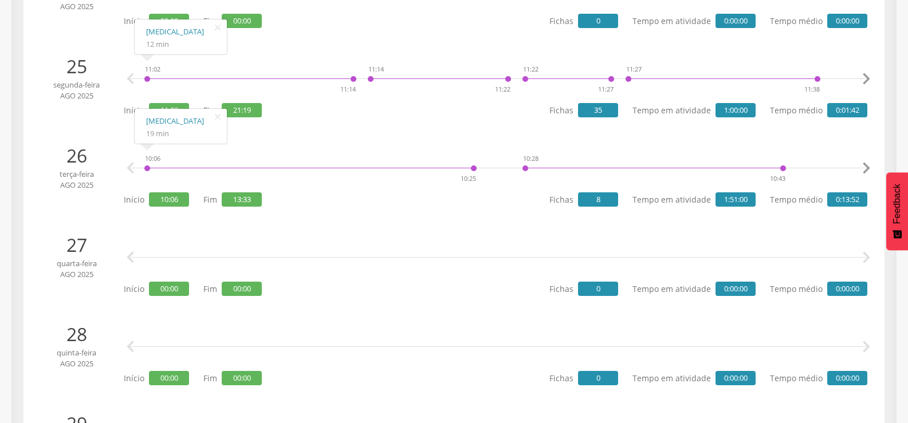
click at [119, 97] on div "25 segunda-feira ago 2025" at bounding box center [81, 86] width 86 height 66
click at [168, 32] on link "[MEDICAL_DATA]" at bounding box center [180, 32] width 69 height 14
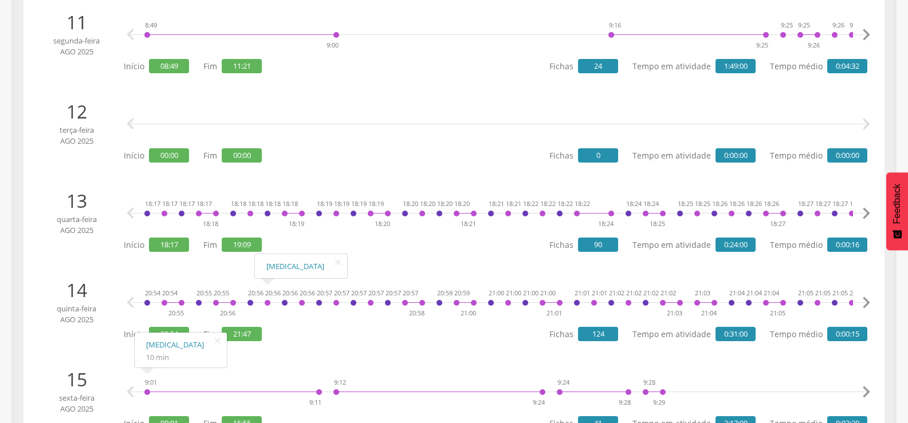
scroll to position [1317, 0]
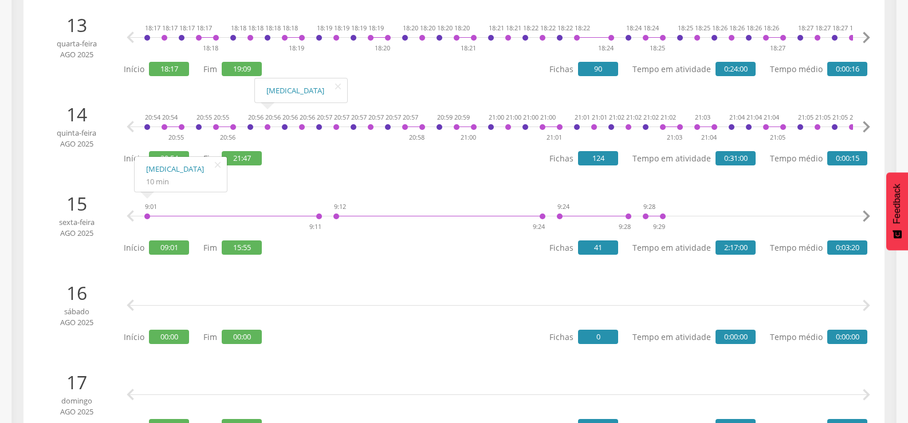
click at [866, 123] on icon "" at bounding box center [865, 127] width 23 height 23
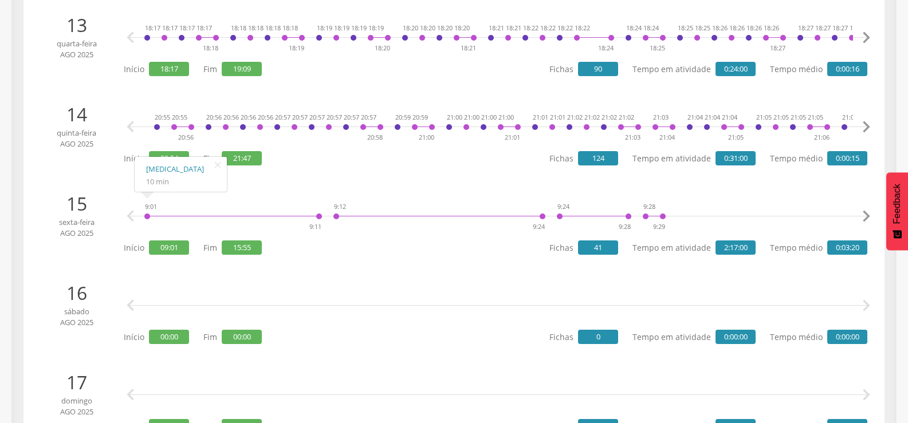
click at [866, 123] on icon "" at bounding box center [865, 127] width 23 height 23
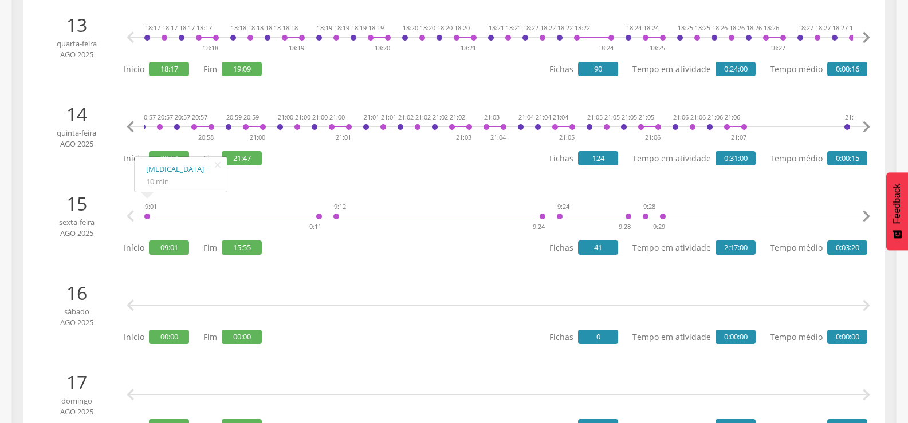
click at [866, 123] on icon "" at bounding box center [865, 127] width 23 height 23
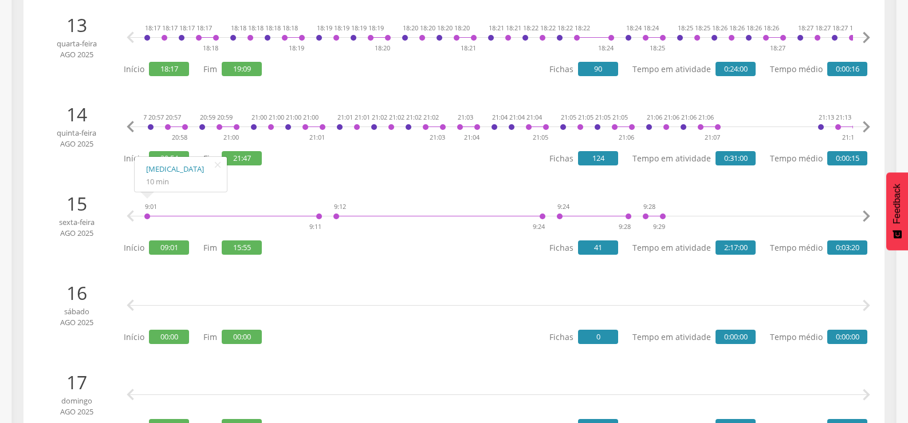
click at [866, 123] on icon "" at bounding box center [865, 127] width 23 height 23
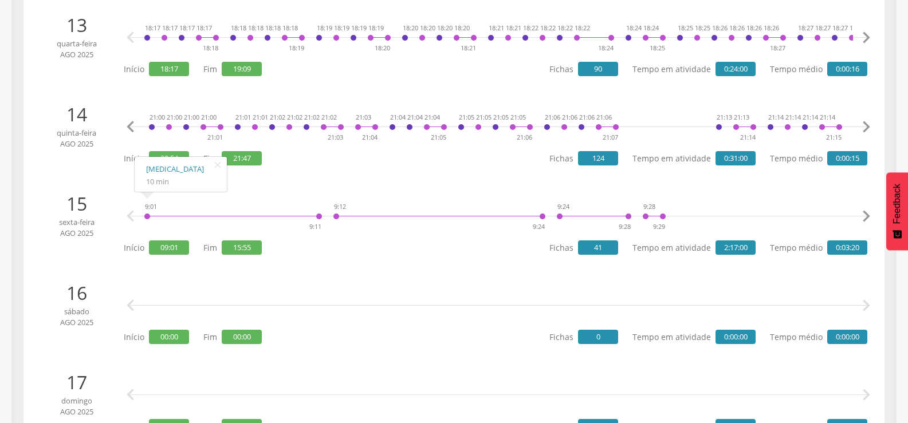
click at [866, 123] on icon "" at bounding box center [865, 127] width 23 height 23
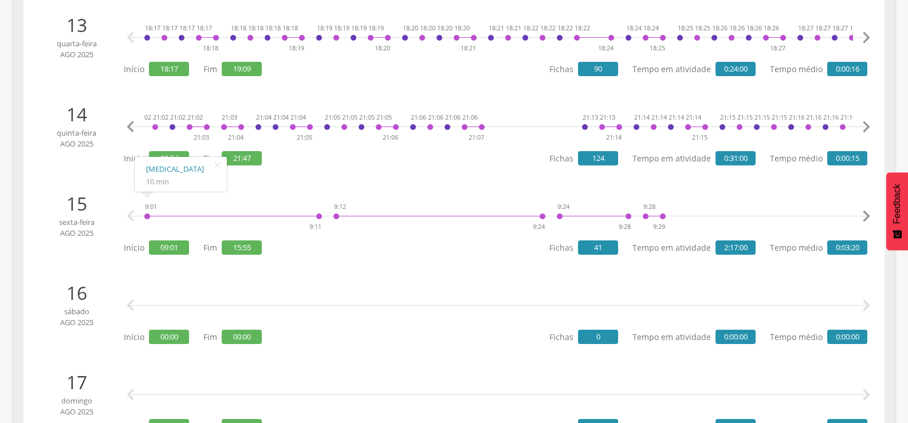
click at [866, 123] on icon "" at bounding box center [865, 127] width 23 height 23
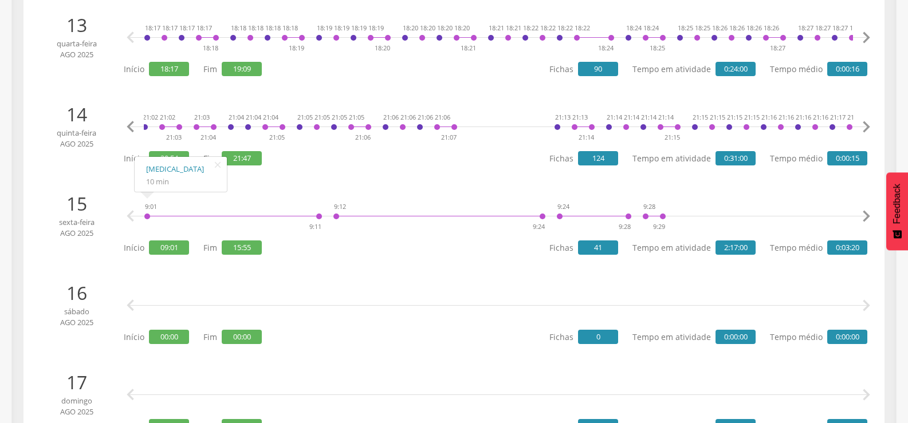
click at [866, 123] on icon "" at bounding box center [865, 127] width 23 height 23
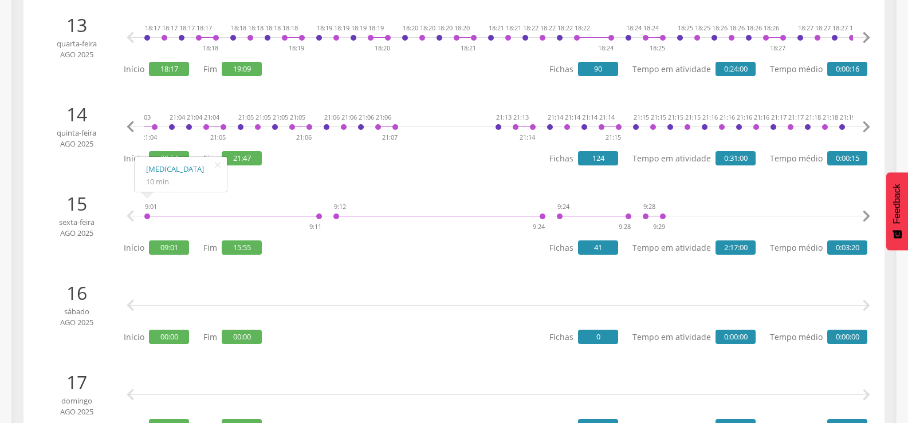
click at [866, 123] on icon "" at bounding box center [865, 127] width 23 height 23
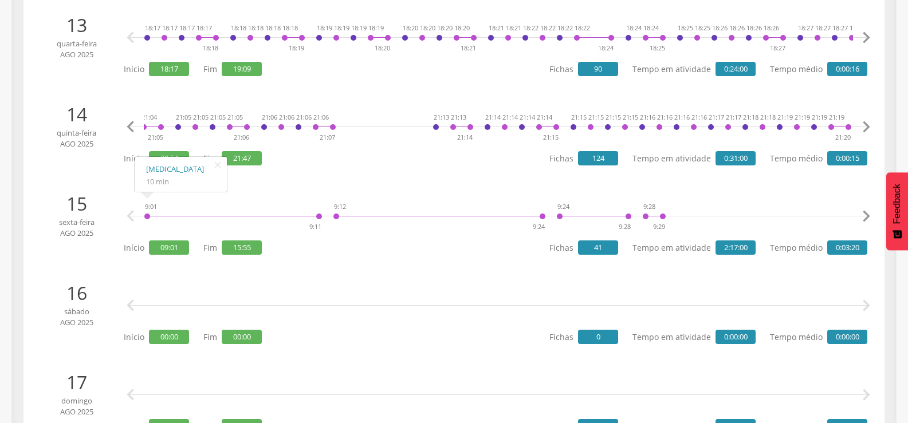
click at [866, 123] on icon "" at bounding box center [865, 127] width 23 height 23
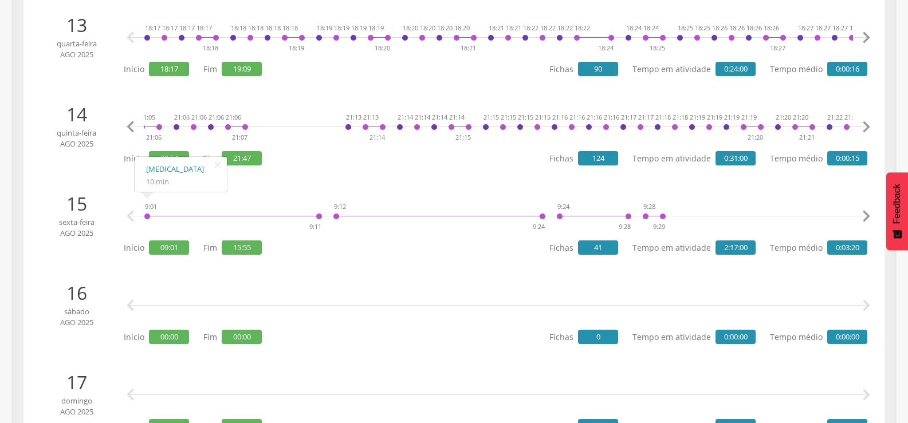
click at [866, 123] on icon "" at bounding box center [865, 127] width 23 height 23
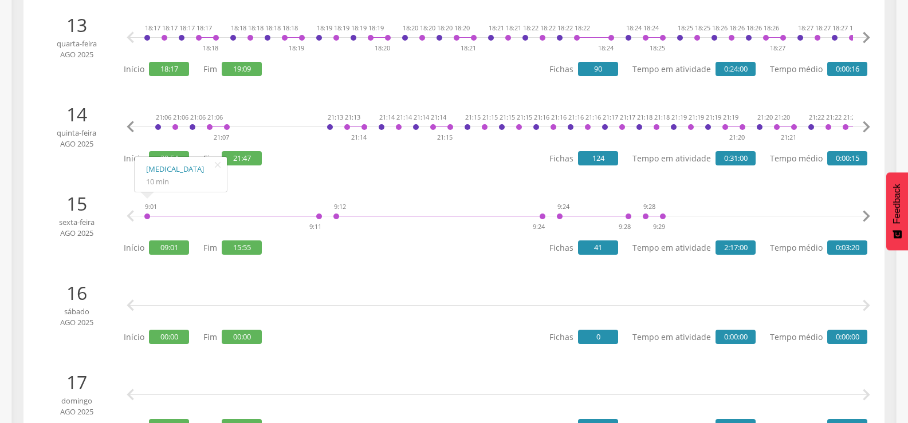
click at [866, 123] on icon "" at bounding box center [865, 127] width 23 height 23
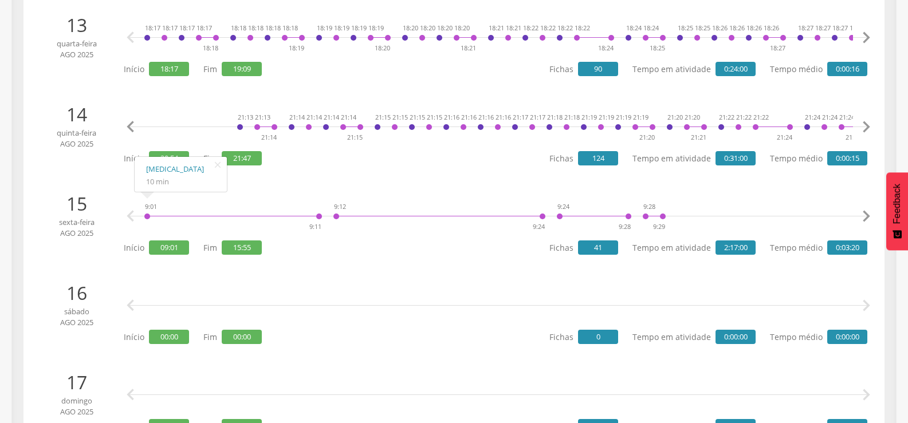
click at [866, 123] on icon "" at bounding box center [865, 127] width 23 height 23
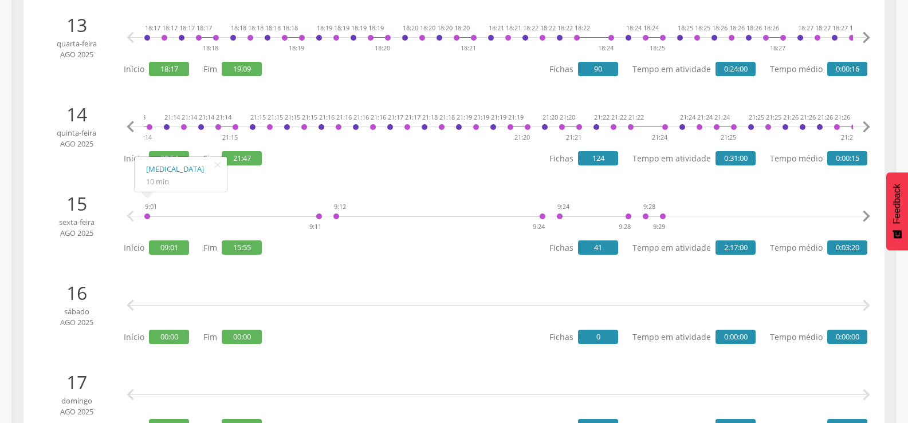
click at [866, 123] on icon "" at bounding box center [865, 127] width 23 height 23
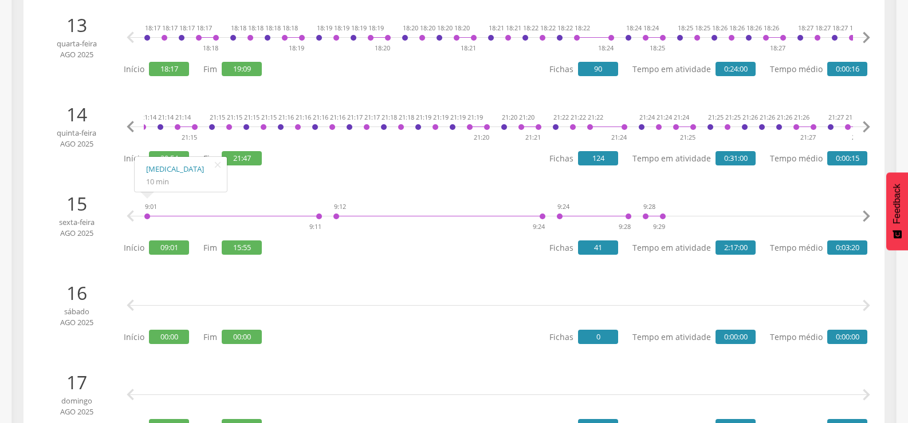
click at [866, 123] on icon "" at bounding box center [865, 127] width 23 height 23
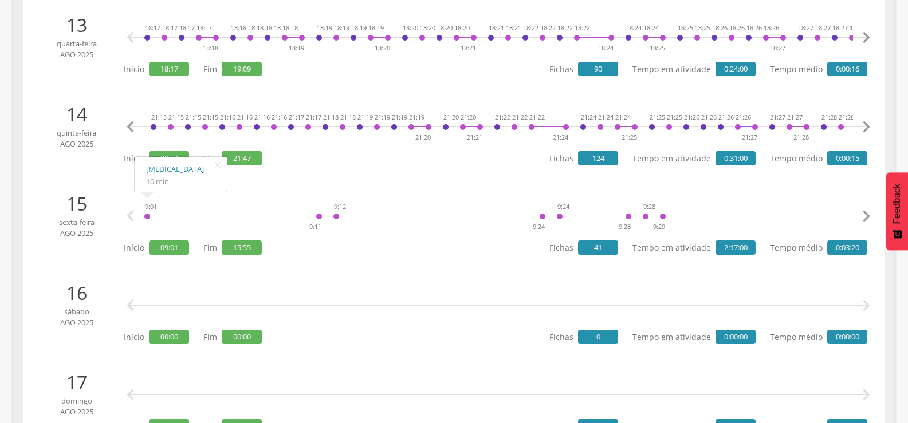
click at [866, 123] on icon "" at bounding box center [865, 127] width 23 height 23
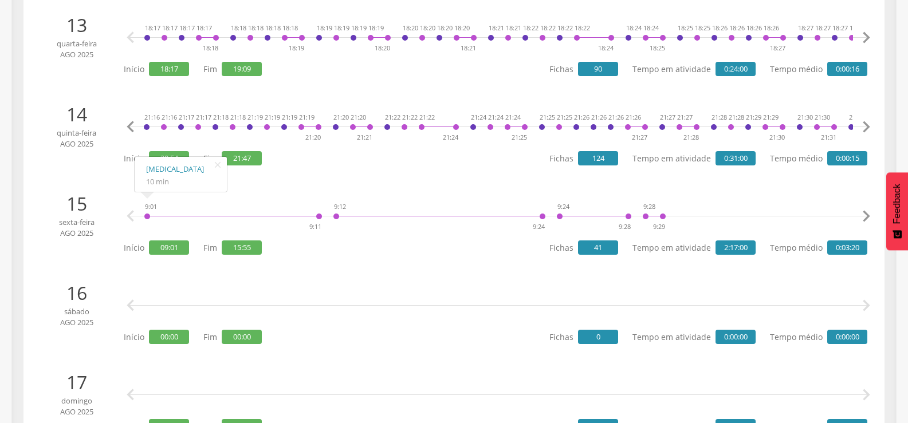
click at [866, 123] on icon "" at bounding box center [865, 127] width 23 height 23
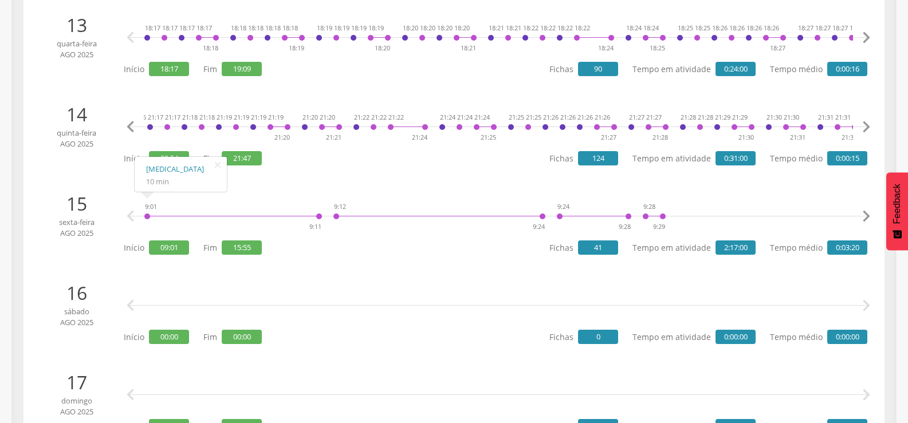
click at [866, 123] on icon "" at bounding box center [865, 127] width 23 height 23
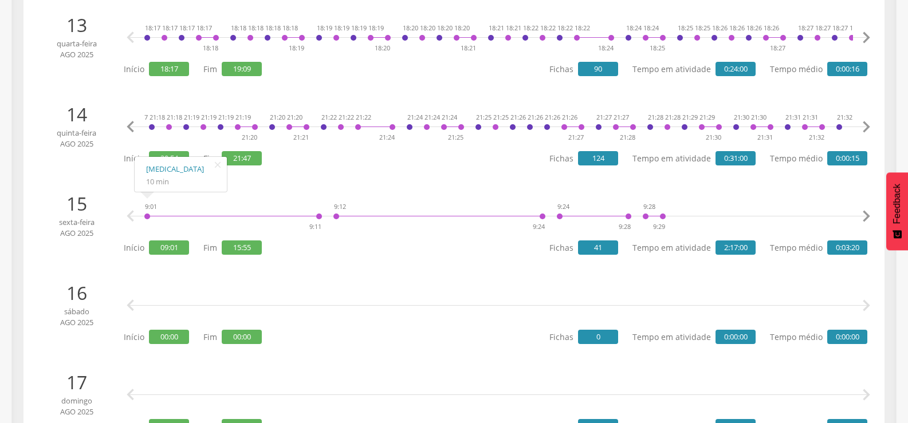
click at [866, 123] on icon "" at bounding box center [865, 127] width 23 height 23
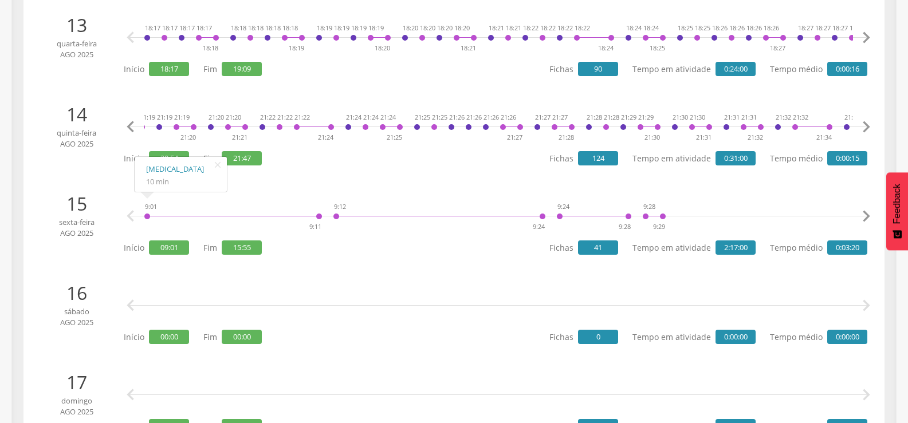
click at [866, 123] on icon "" at bounding box center [865, 127] width 23 height 23
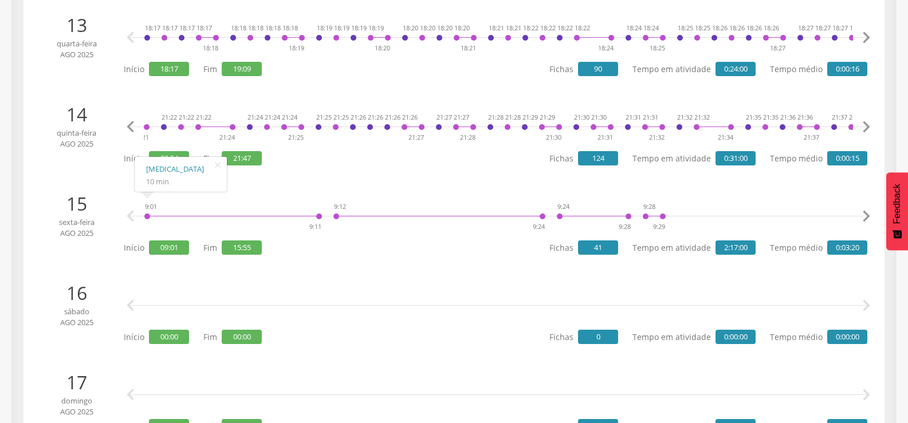
click at [866, 123] on icon "" at bounding box center [865, 127] width 23 height 23
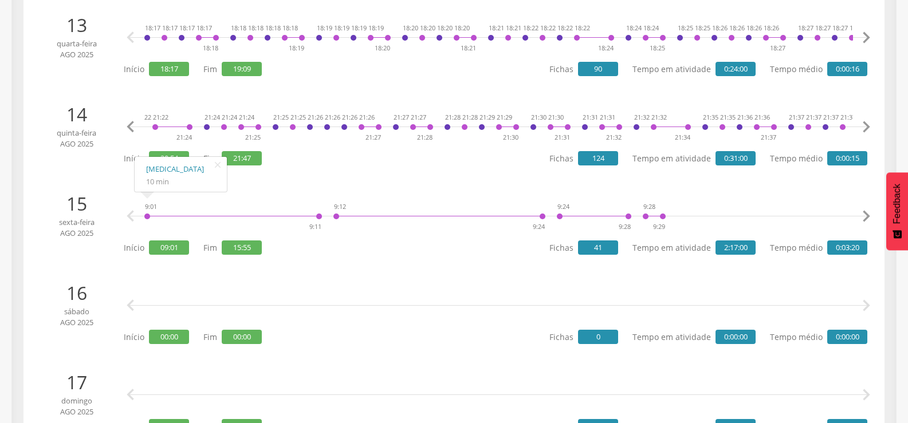
click at [866, 123] on icon "" at bounding box center [865, 127] width 23 height 23
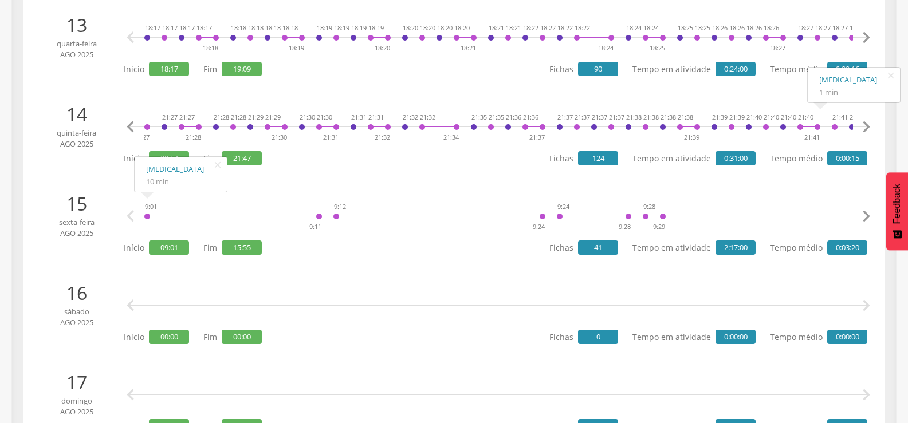
scroll to position [0, 1655]
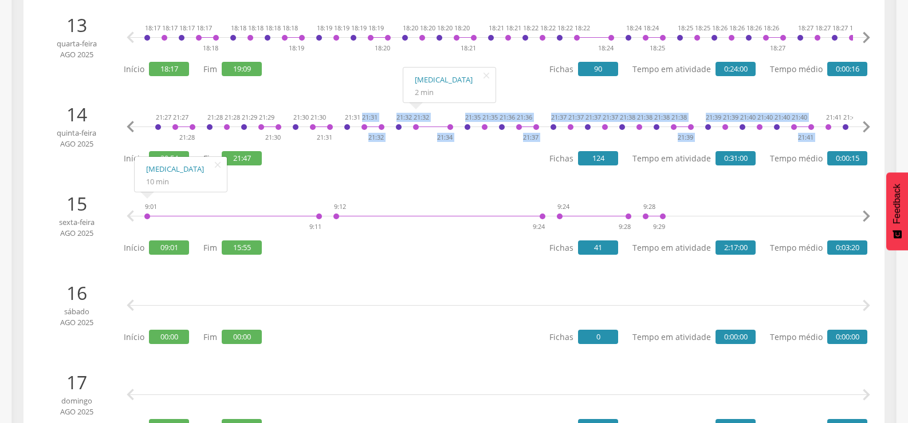
drag, startPoint x: 826, startPoint y: 127, endPoint x: 316, endPoint y: 135, distance: 509.7
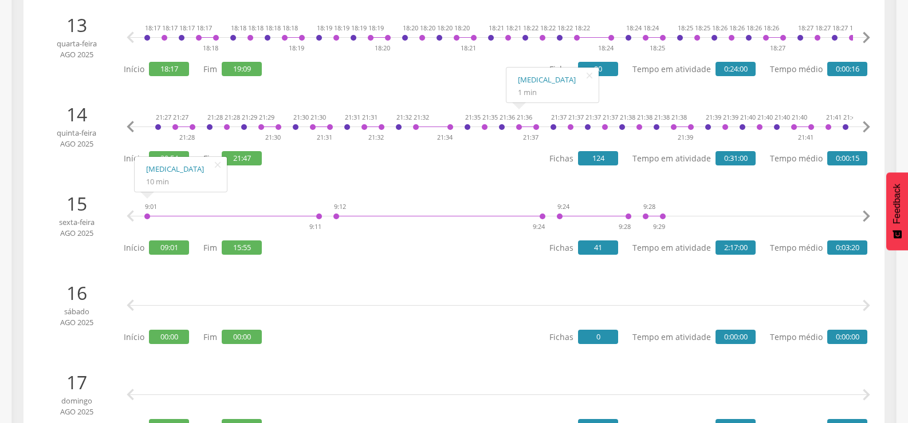
click at [505, 199] on div "9:01 9:11 9:12 9:24 9:24 9:28 9:28 9:29 9:42 9:48 10:18 10:23 10:24 10:28 10:40…" at bounding box center [498, 216] width 738 height 34
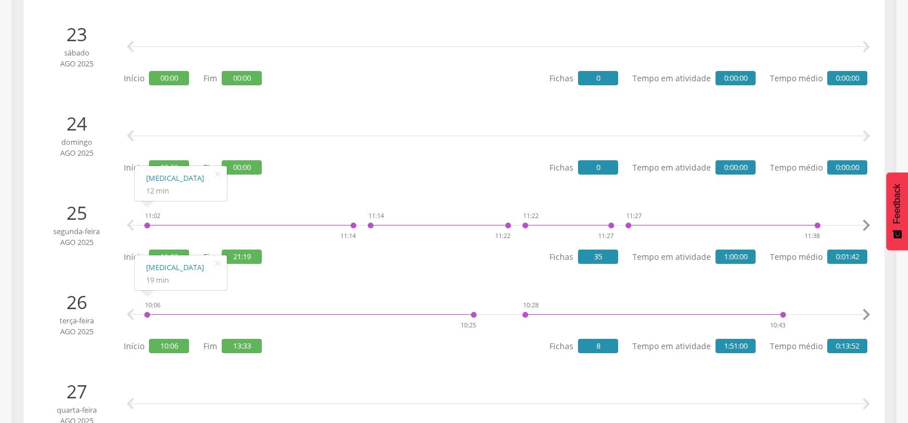
scroll to position [2348, 0]
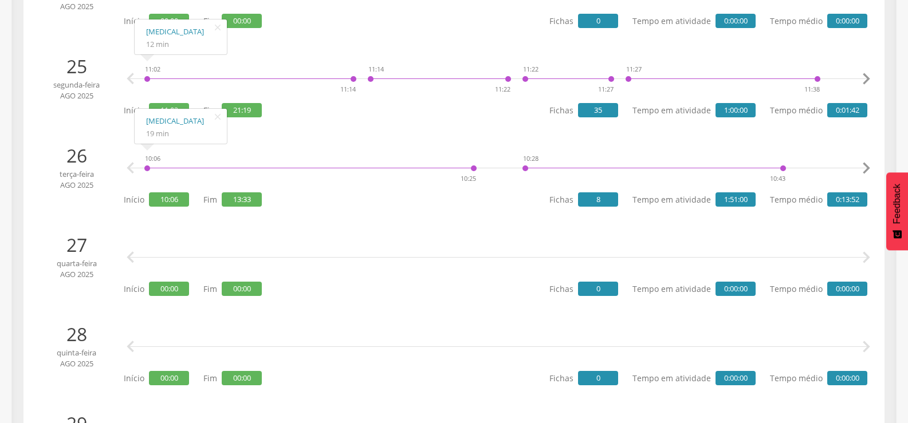
click at [866, 159] on icon "" at bounding box center [865, 168] width 23 height 23
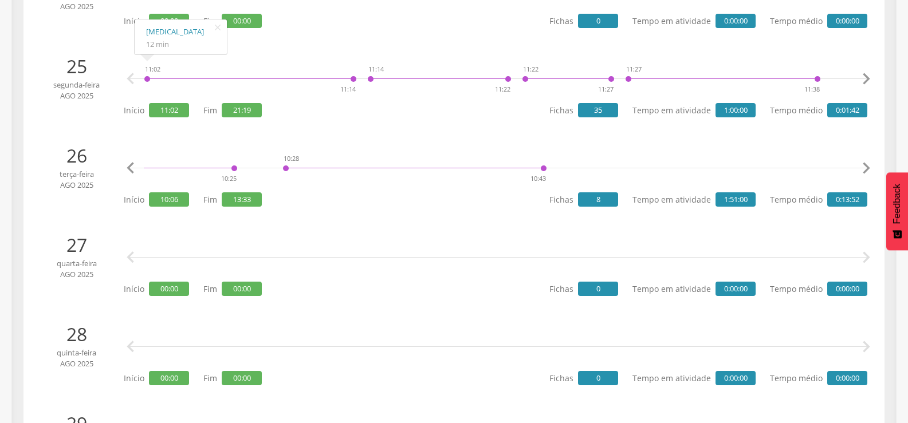
click at [866, 159] on icon "" at bounding box center [865, 168] width 23 height 23
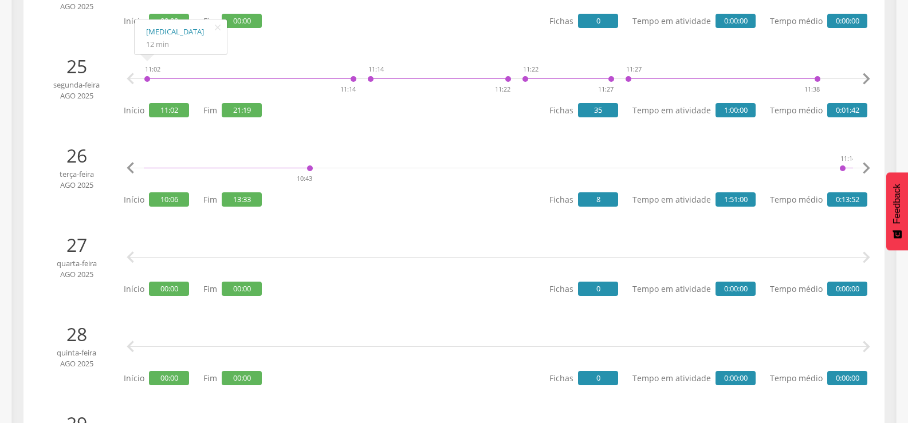
click at [866, 159] on icon "" at bounding box center [865, 168] width 23 height 23
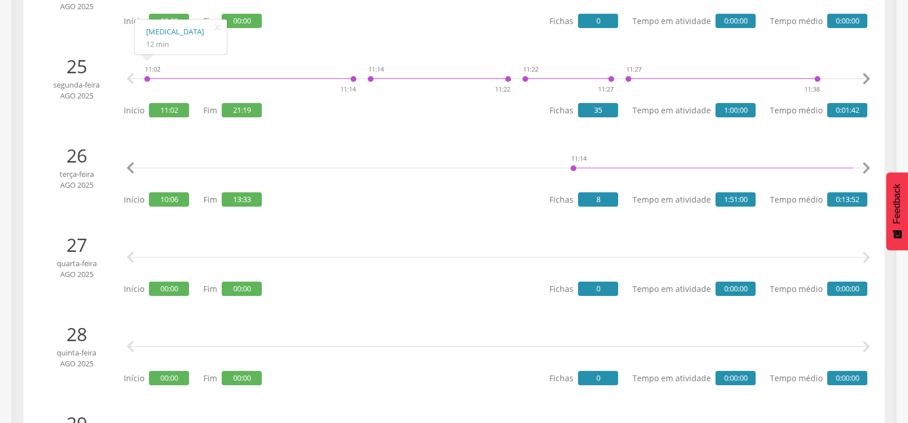
click at [866, 159] on icon "" at bounding box center [865, 168] width 23 height 23
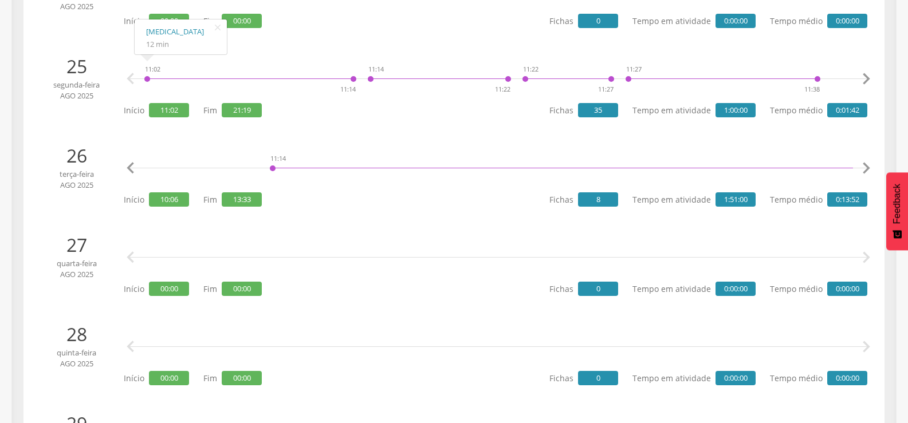
click at [866, 159] on icon "" at bounding box center [865, 168] width 23 height 23
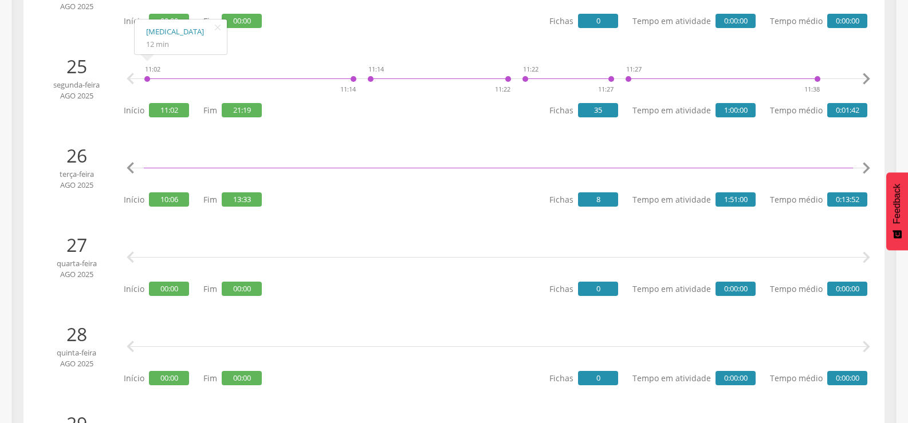
click at [866, 159] on icon "" at bounding box center [865, 168] width 23 height 23
click at [865, 161] on icon "" at bounding box center [865, 168] width 23 height 23
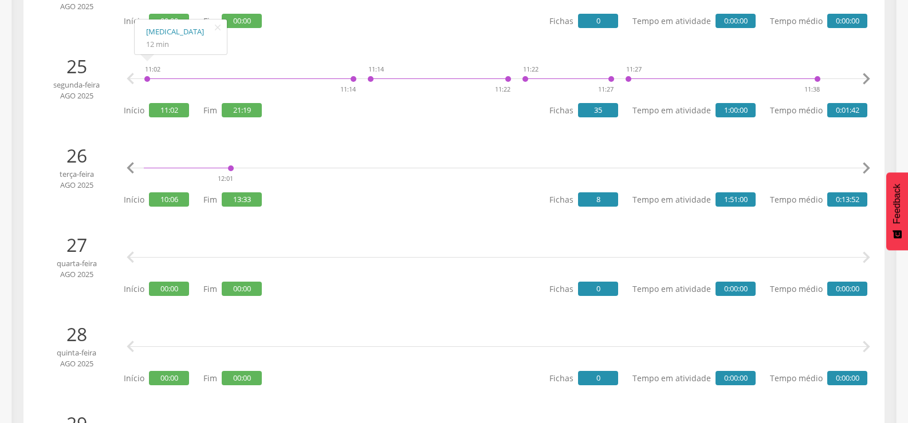
click at [865, 172] on icon "" at bounding box center [865, 168] width 23 height 23
click at [866, 171] on icon "" at bounding box center [865, 168] width 23 height 23
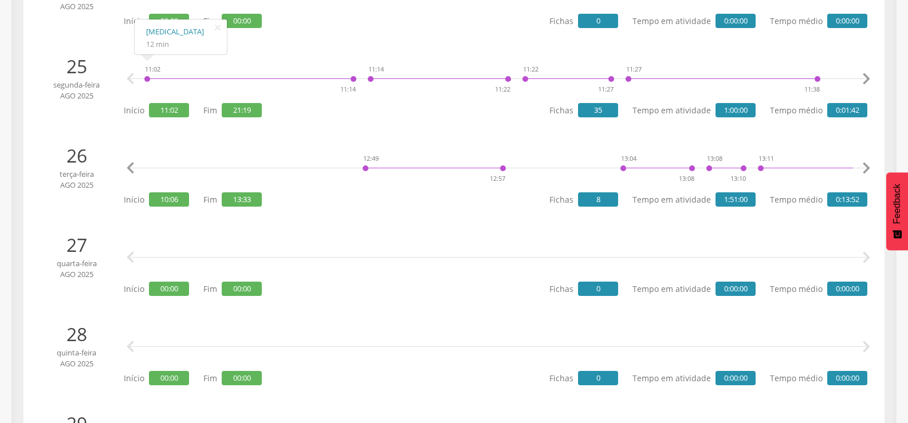
click at [866, 171] on icon "" at bounding box center [865, 168] width 23 height 23
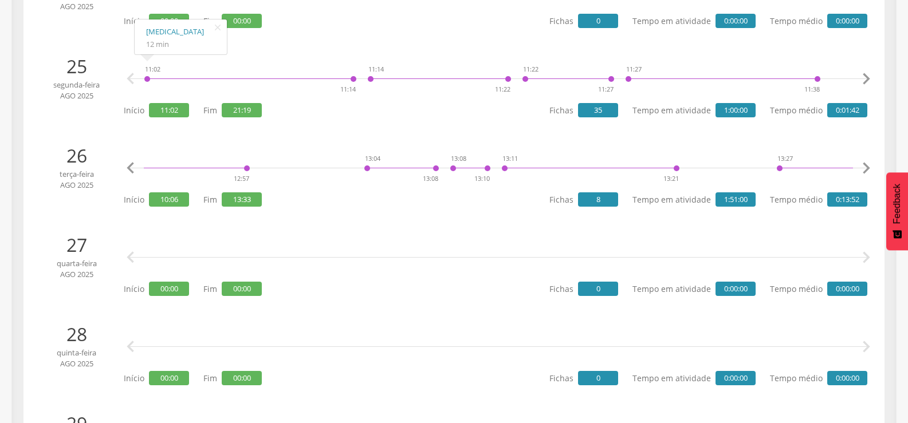
click at [866, 171] on icon "" at bounding box center [865, 168] width 23 height 23
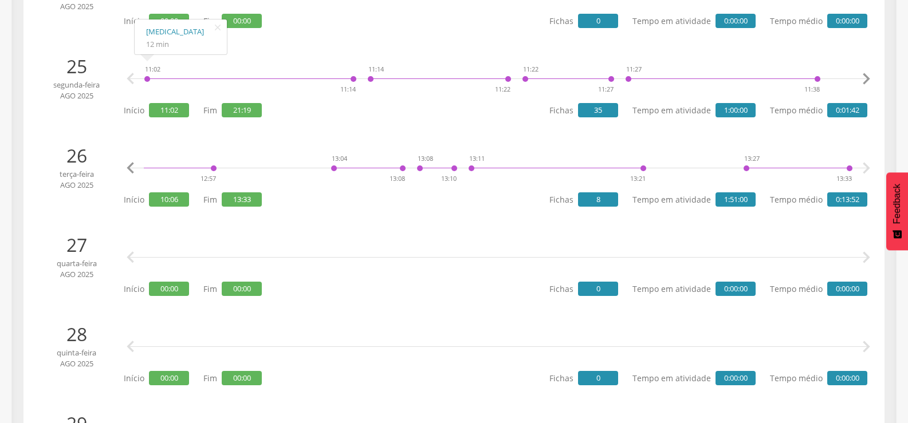
click at [866, 171] on icon "" at bounding box center [865, 168] width 23 height 23
click at [869, 163] on icon "" at bounding box center [865, 168] width 23 height 23
click at [475, 121] on link "[MEDICAL_DATA]" at bounding box center [504, 121] width 69 height 14
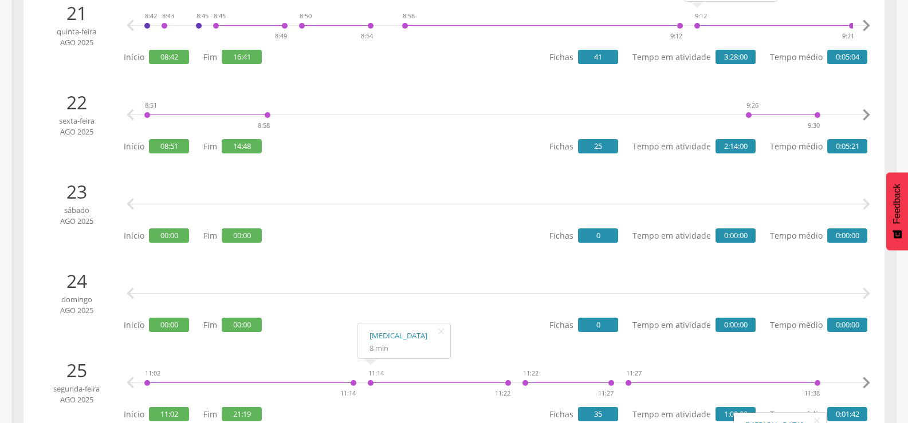
scroll to position [2004, 0]
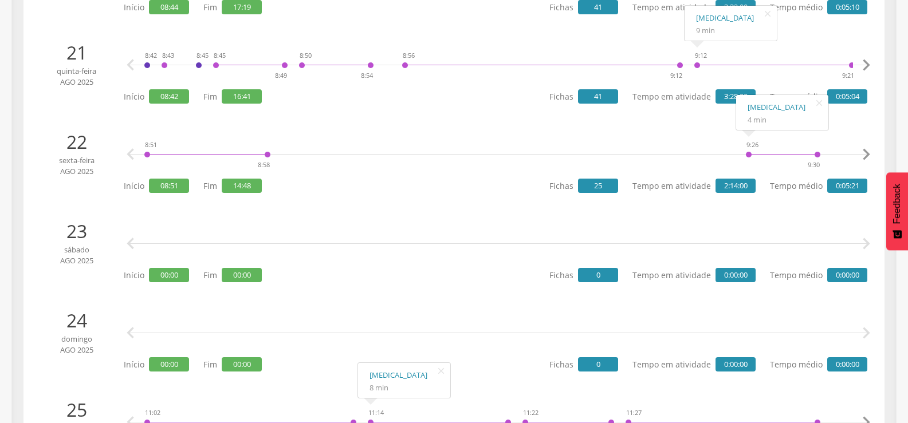
click at [866, 151] on icon "" at bounding box center [865, 154] width 23 height 23
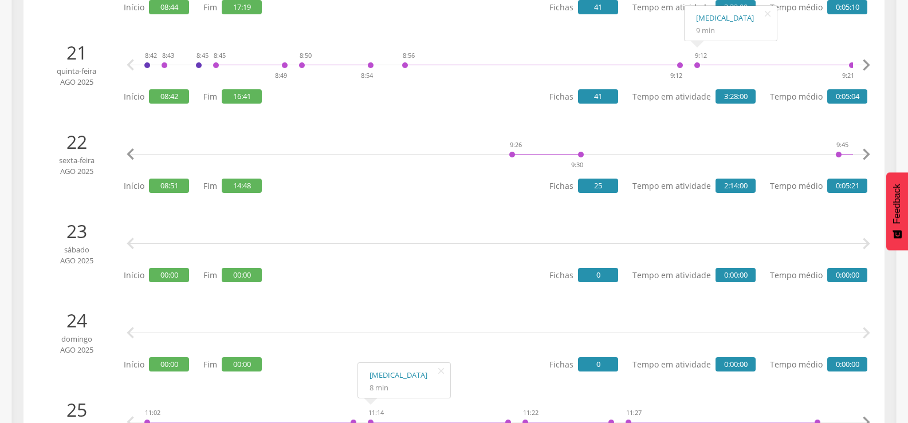
click at [866, 151] on icon "" at bounding box center [865, 154] width 23 height 23
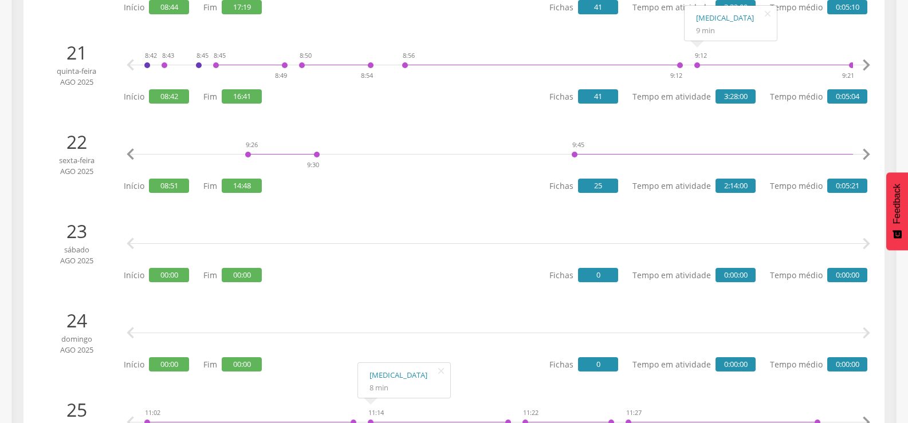
click at [866, 151] on icon "" at bounding box center [865, 154] width 23 height 23
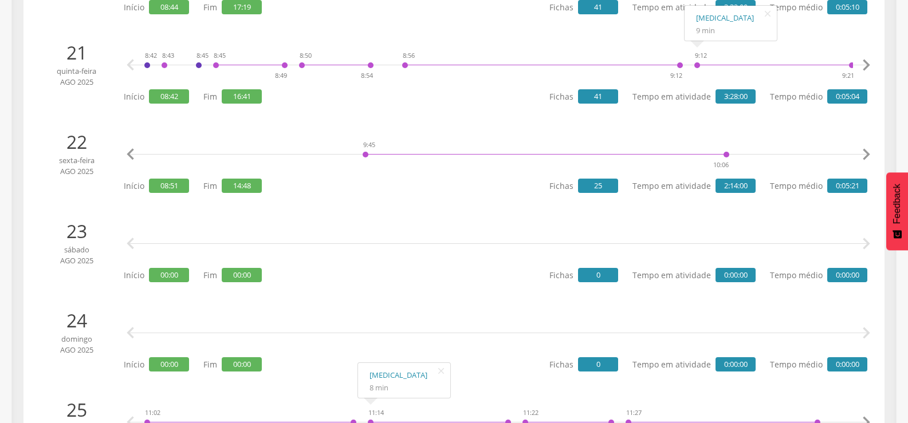
click at [866, 151] on icon "" at bounding box center [865, 154] width 23 height 23
click at [867, 151] on icon "" at bounding box center [865, 154] width 23 height 23
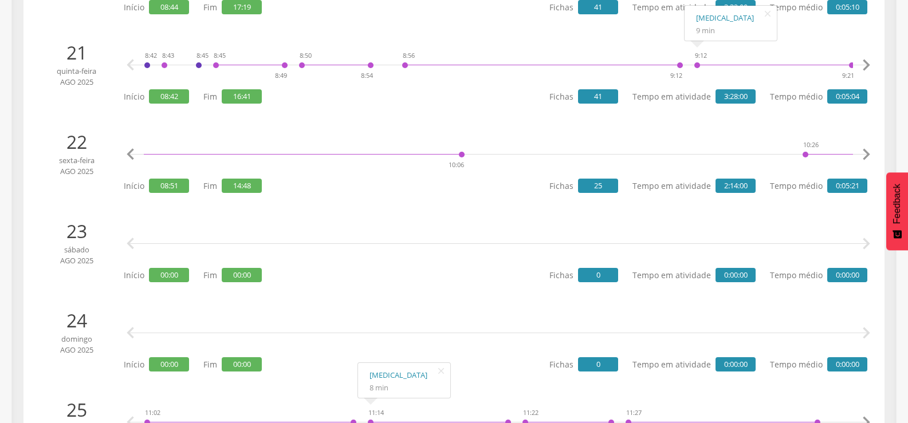
click at [870, 151] on icon "" at bounding box center [865, 154] width 23 height 23
click at [873, 148] on icon "" at bounding box center [865, 154] width 23 height 23
click at [866, 153] on icon "" at bounding box center [865, 154] width 23 height 23
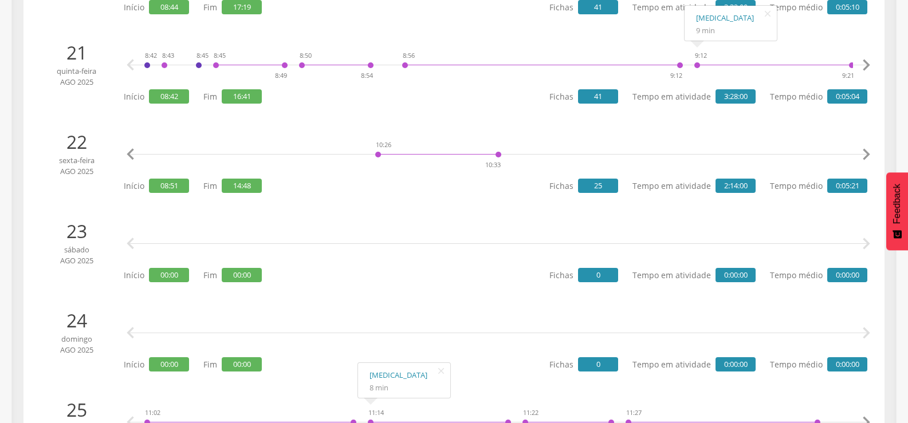
click at [865, 153] on icon "" at bounding box center [865, 154] width 23 height 23
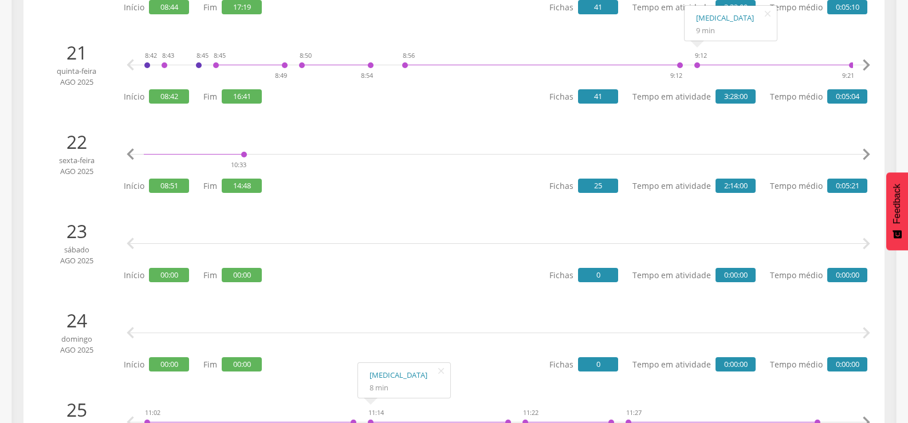
click at [865, 153] on icon "" at bounding box center [865, 154] width 23 height 23
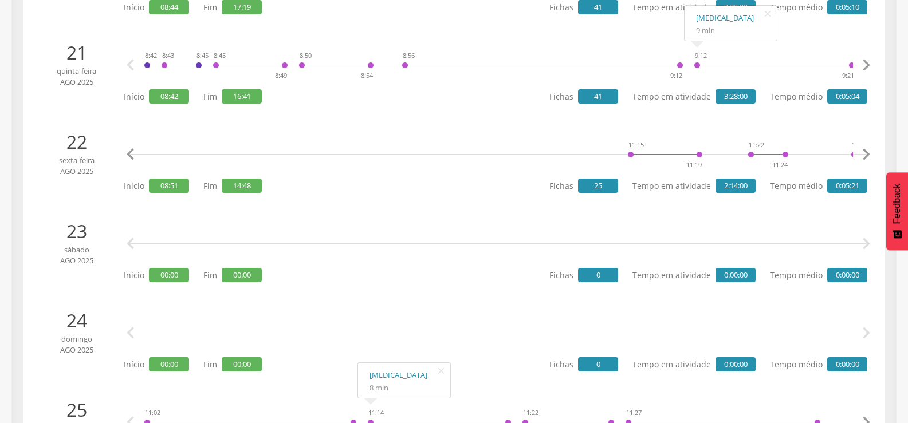
click at [865, 153] on icon "" at bounding box center [865, 154] width 23 height 23
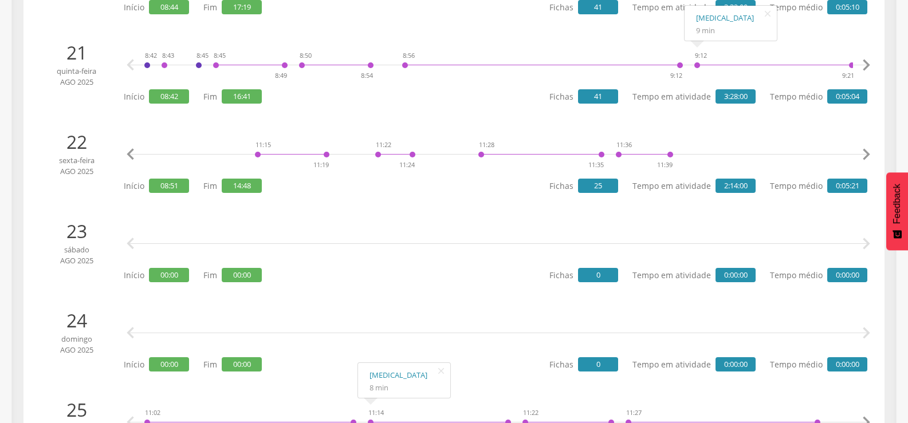
click at [865, 153] on icon "" at bounding box center [865, 154] width 23 height 23
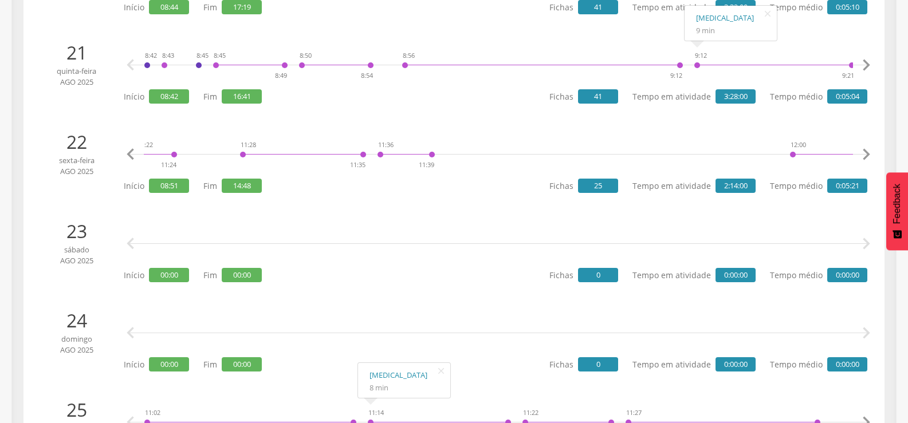
click at [865, 153] on icon "" at bounding box center [865, 154] width 23 height 23
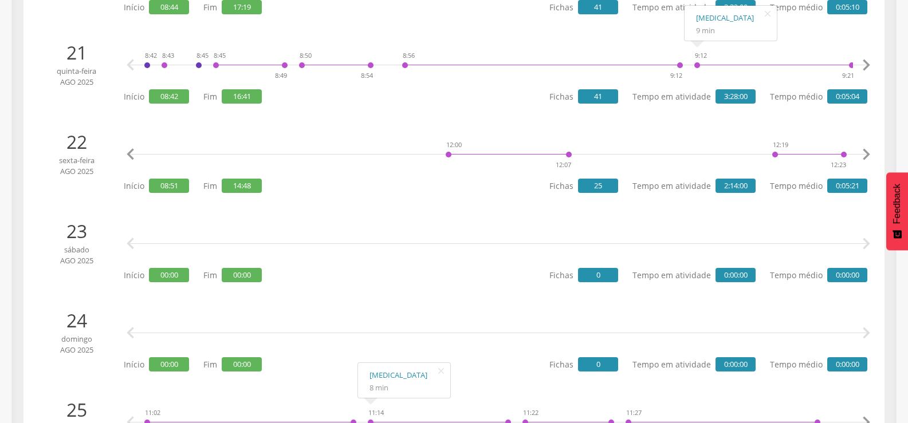
click at [865, 153] on icon "" at bounding box center [865, 154] width 23 height 23
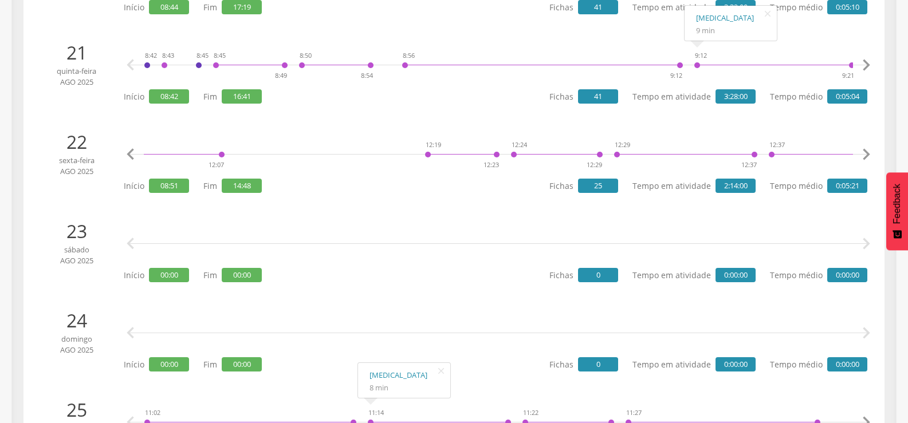
click at [865, 153] on icon "" at bounding box center [865, 154] width 23 height 23
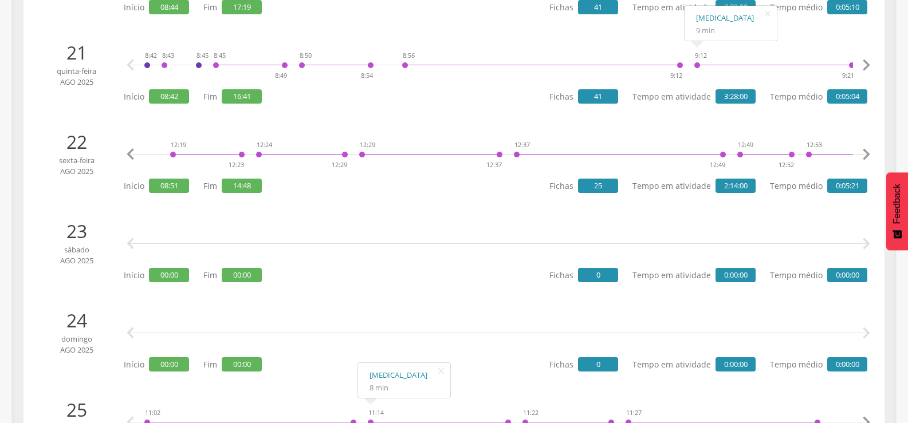
click at [865, 153] on icon "" at bounding box center [865, 154] width 23 height 23
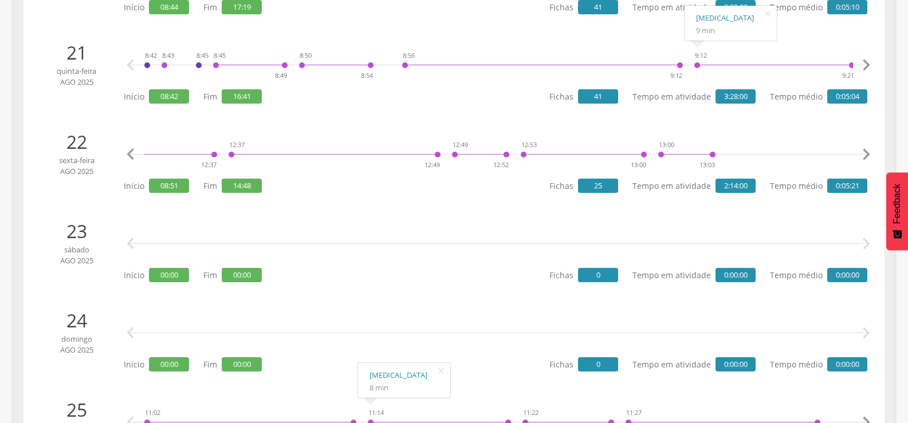
click at [865, 153] on icon "" at bounding box center [865, 154] width 23 height 23
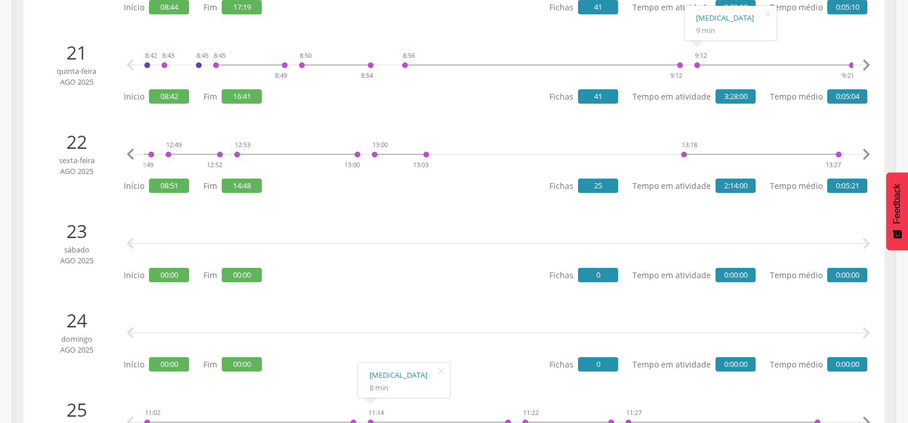
click at [865, 153] on icon "" at bounding box center [865, 154] width 23 height 23
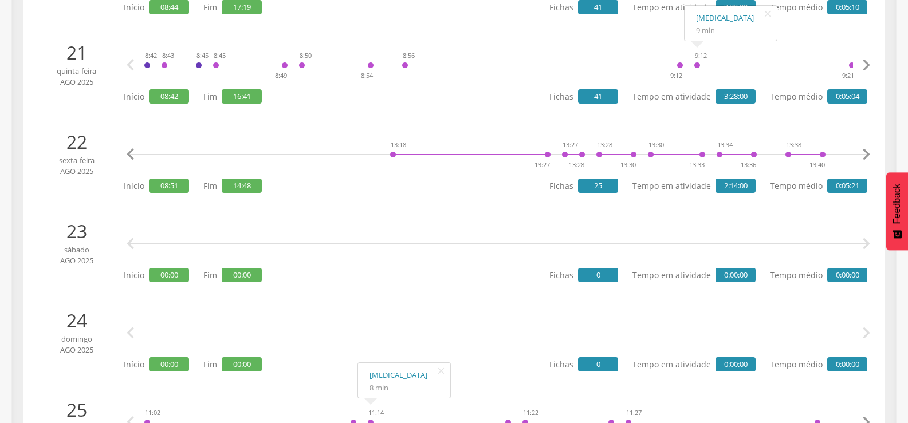
click at [865, 153] on icon "" at bounding box center [865, 154] width 23 height 23
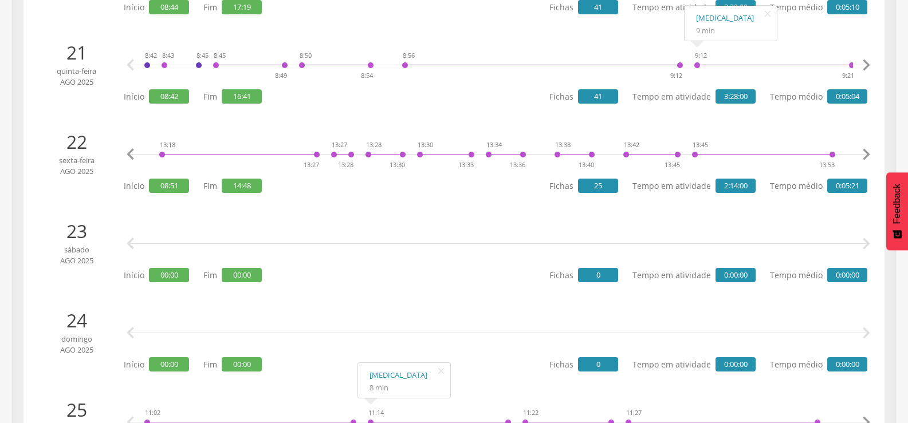
click at [865, 153] on icon "" at bounding box center [865, 154] width 23 height 23
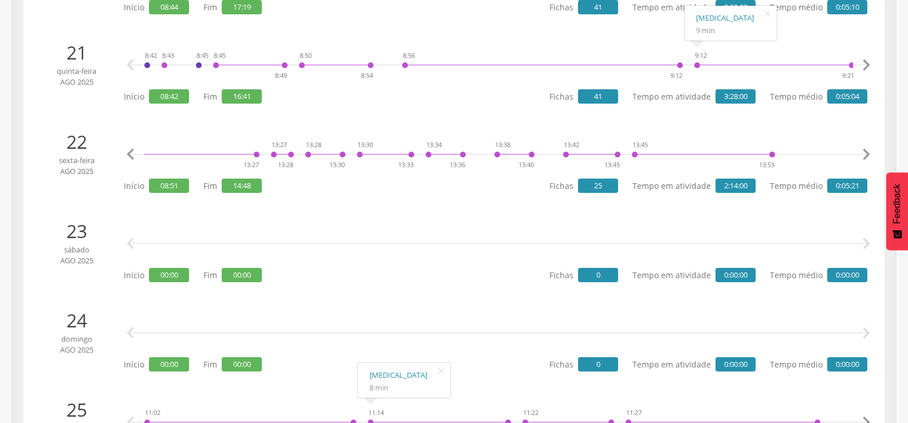
click at [865, 153] on icon "" at bounding box center [865, 154] width 23 height 23
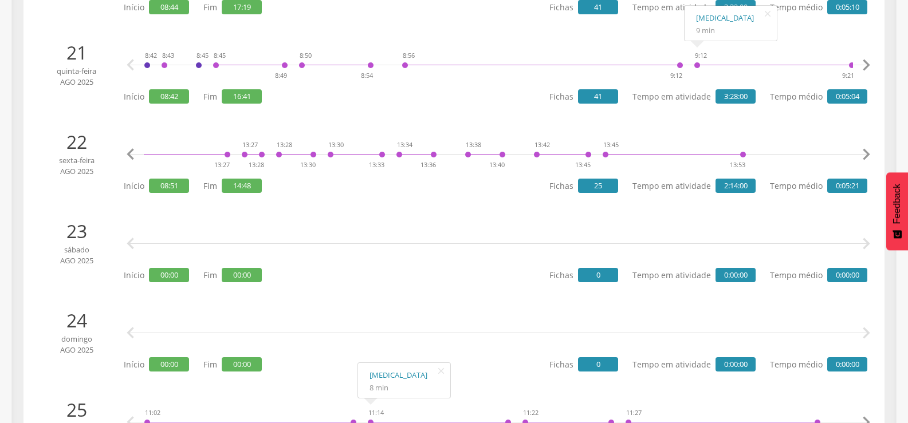
click at [865, 153] on icon "" at bounding box center [865, 154] width 23 height 23
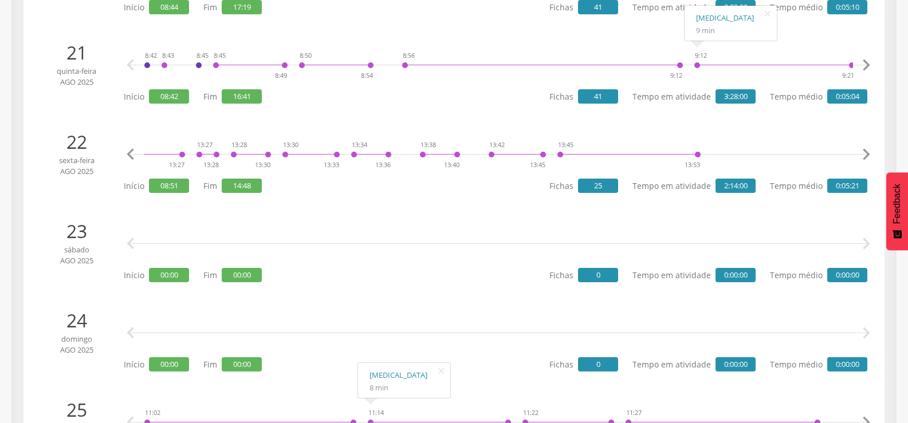
click at [865, 153] on icon "" at bounding box center [865, 154] width 23 height 23
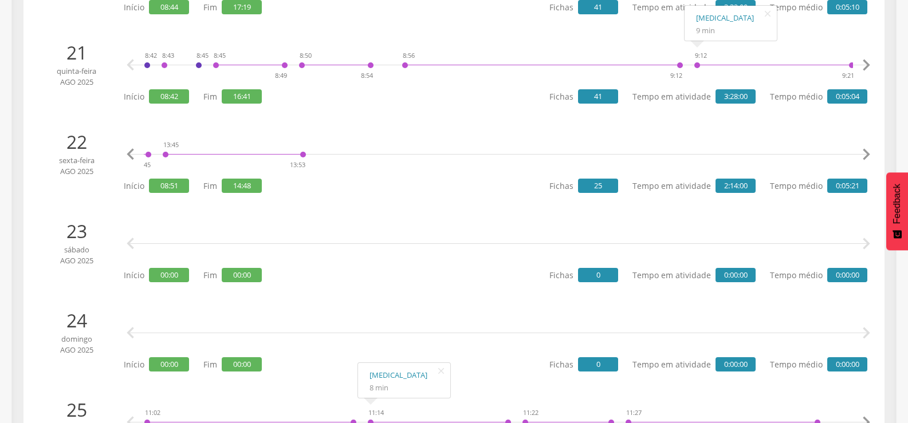
click at [865, 153] on icon "" at bounding box center [865, 154] width 23 height 23
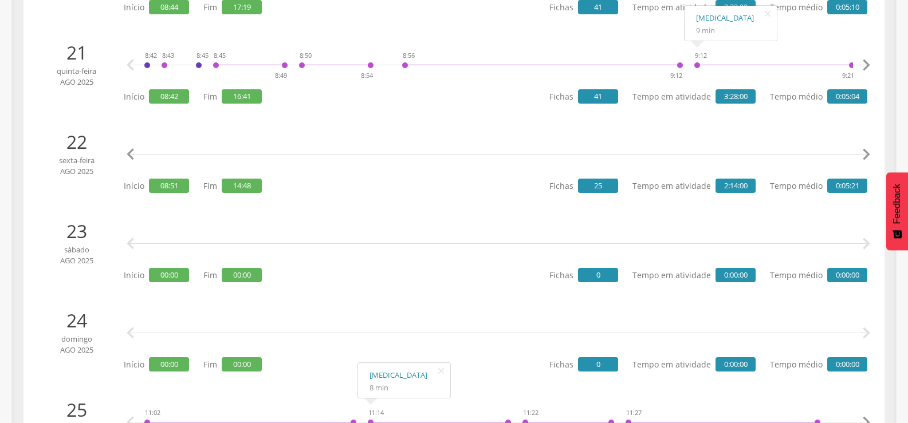
click at [865, 153] on icon "" at bounding box center [865, 154] width 23 height 23
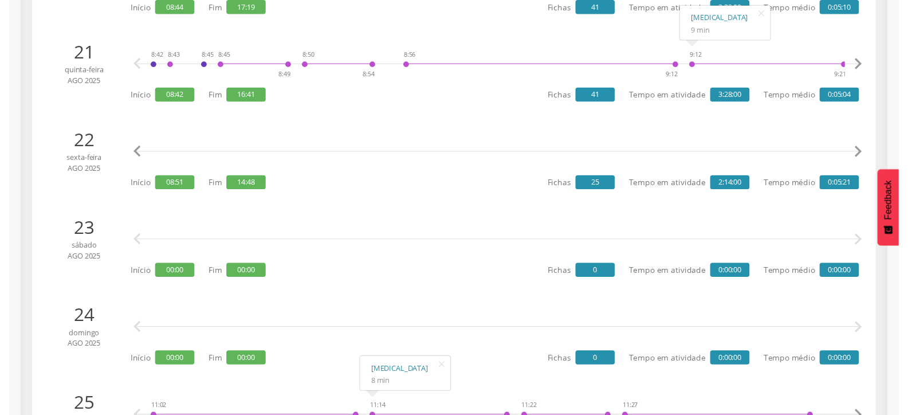
scroll to position [0, 5578]
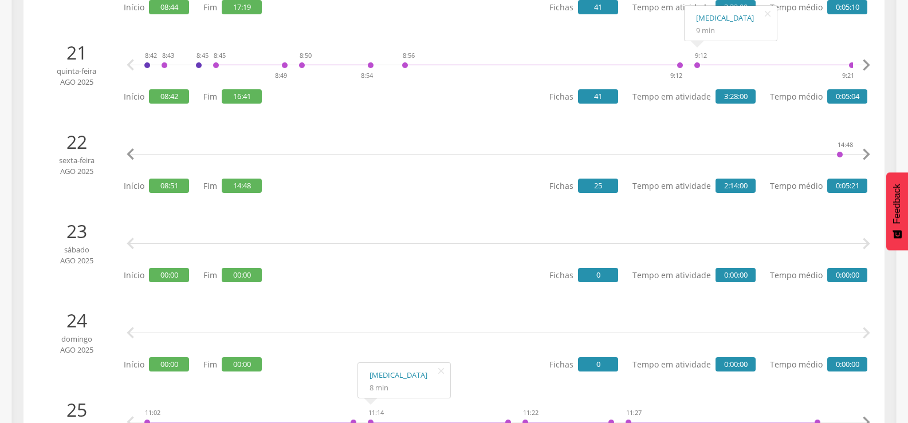
click at [865, 153] on icon "" at bounding box center [865, 154] width 23 height 23
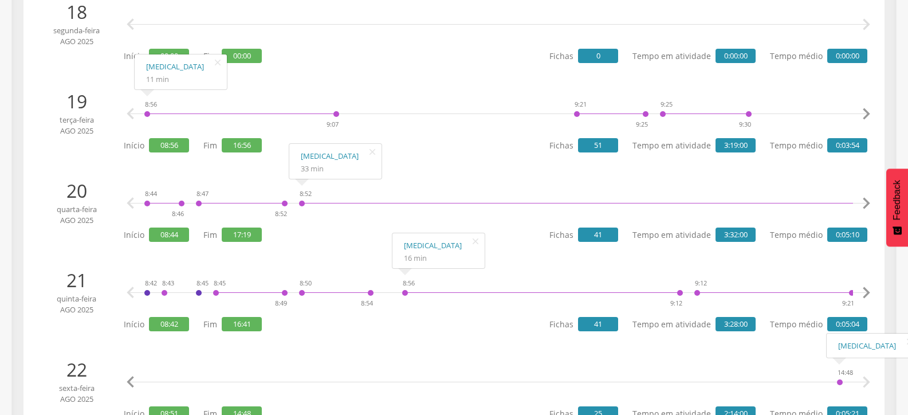
scroll to position [1718, 0]
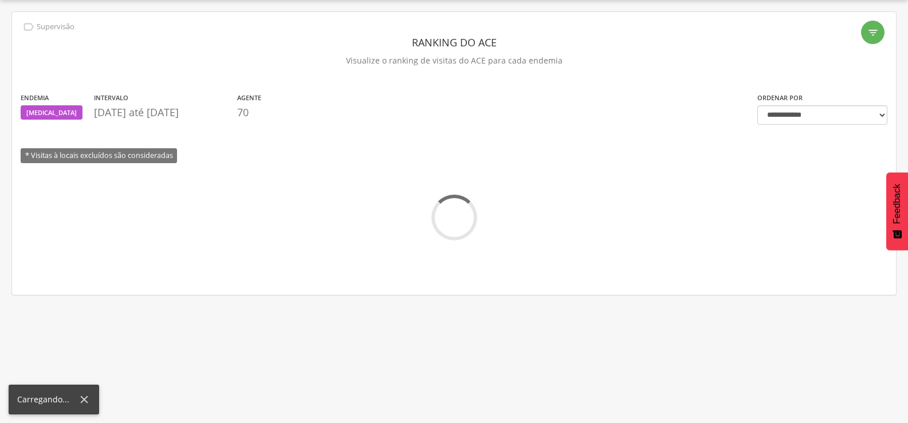
scroll to position [372, 0]
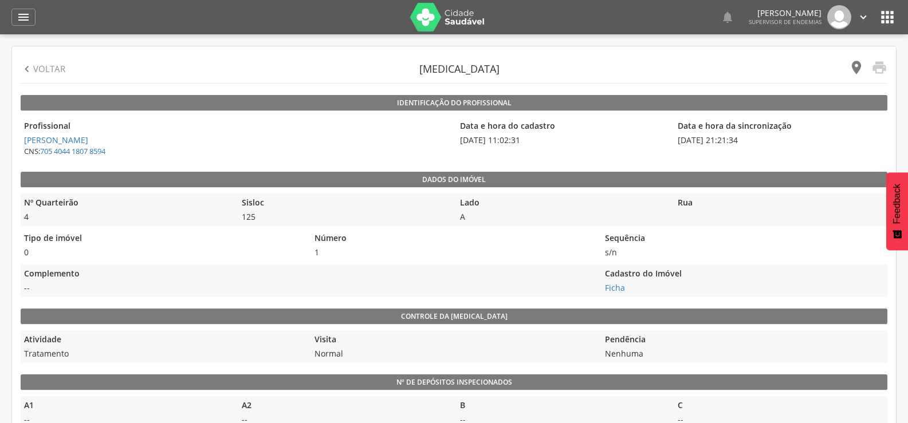
click at [850, 67] on icon "" at bounding box center [856, 68] width 16 height 16
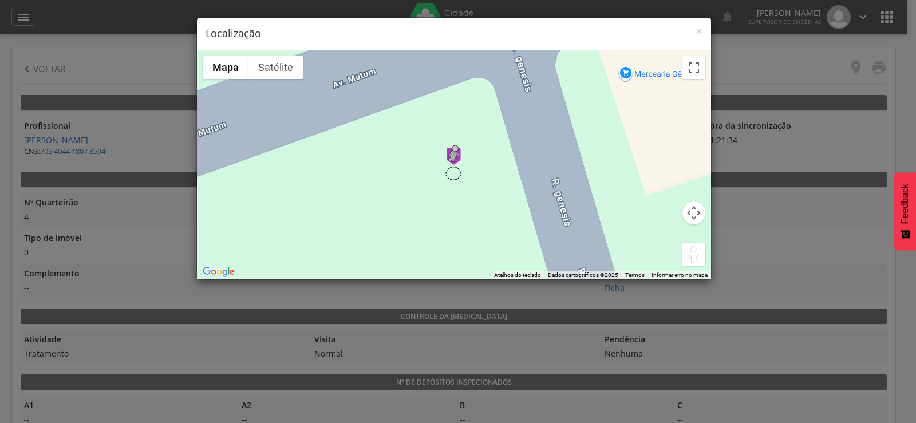
drag, startPoint x: 689, startPoint y: 257, endPoint x: 451, endPoint y: 173, distance: 252.4
click at [451, 173] on div "Pressione as teclas Alt + Enter para ativar o recurso de arrastar com o teclado…" at bounding box center [454, 164] width 514 height 229
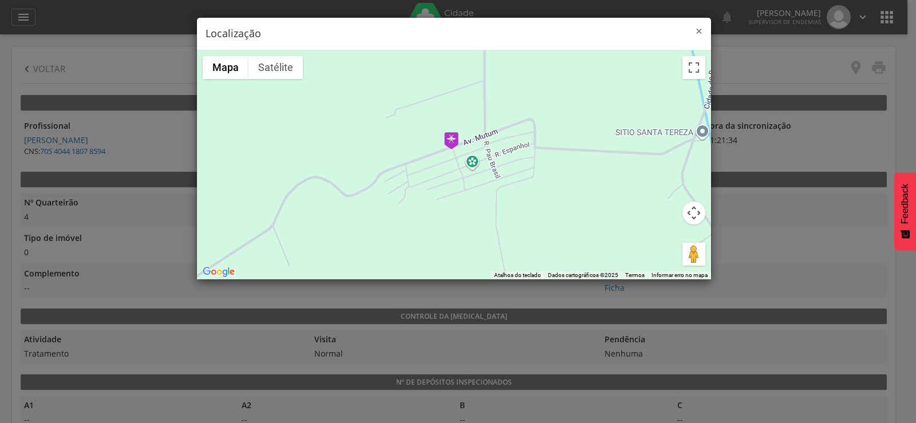
click at [696, 29] on span "×" at bounding box center [699, 31] width 7 height 16
